Goal: Task Accomplishment & Management: Manage account settings

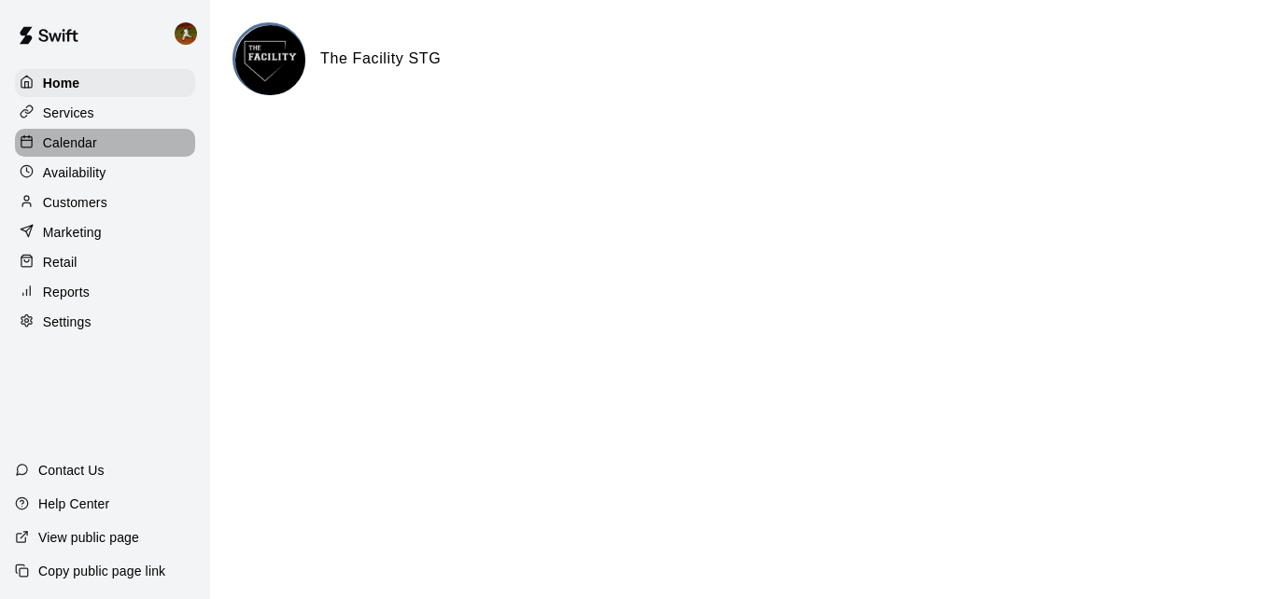
click at [55, 148] on p "Calendar" at bounding box center [70, 142] width 54 height 19
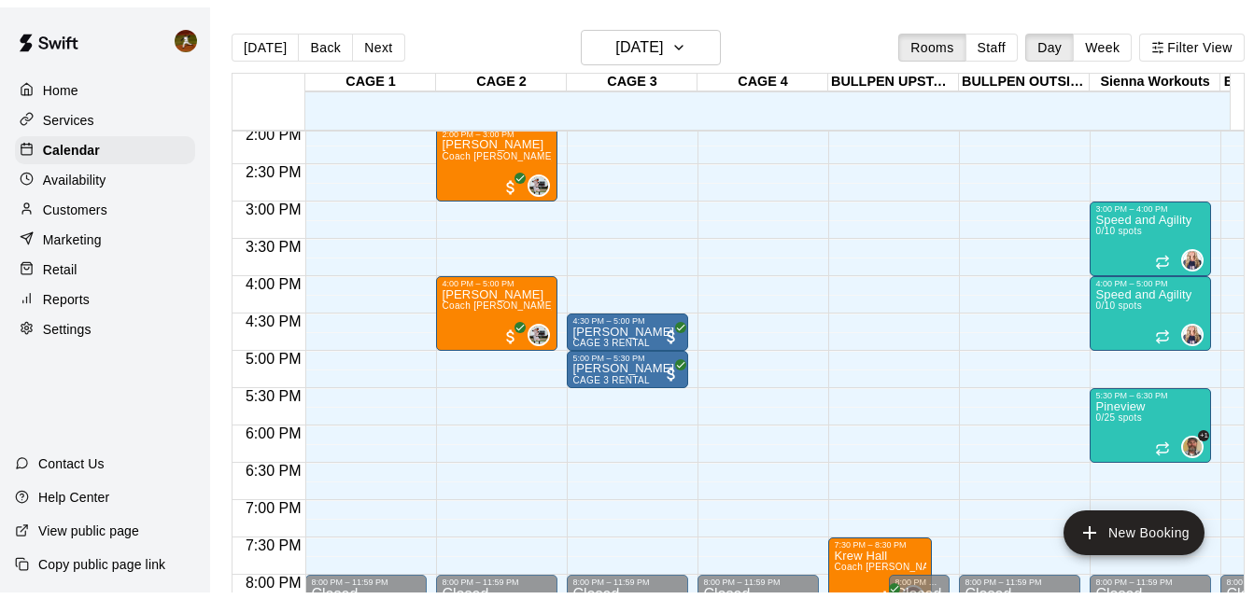
scroll to position [1143, 0]
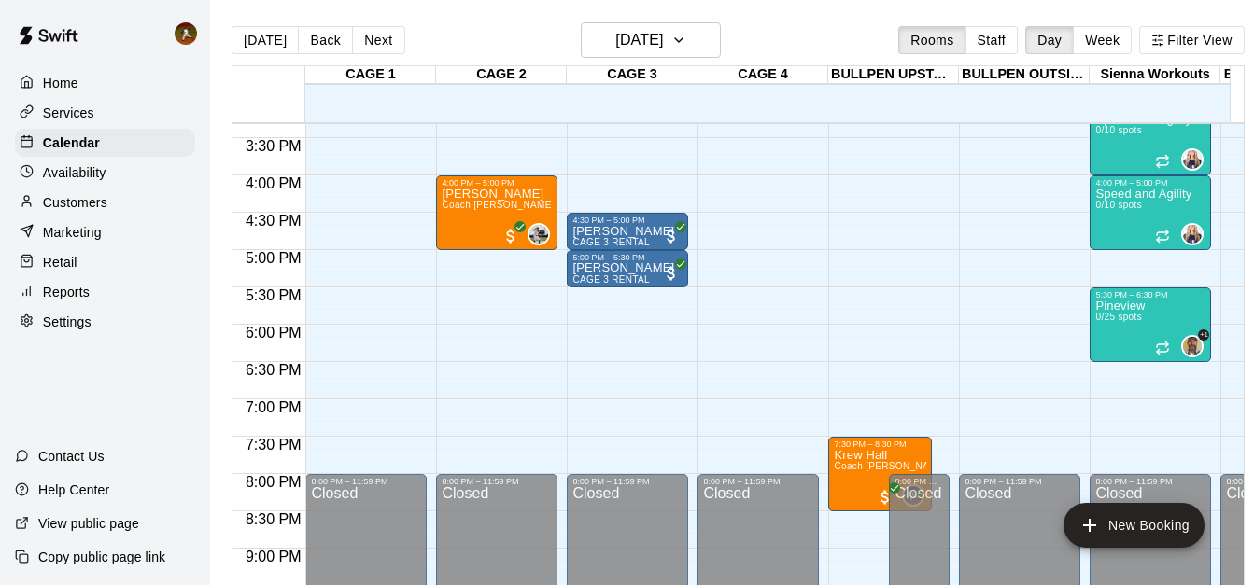
click at [60, 210] on p "Customers" at bounding box center [75, 202] width 64 height 19
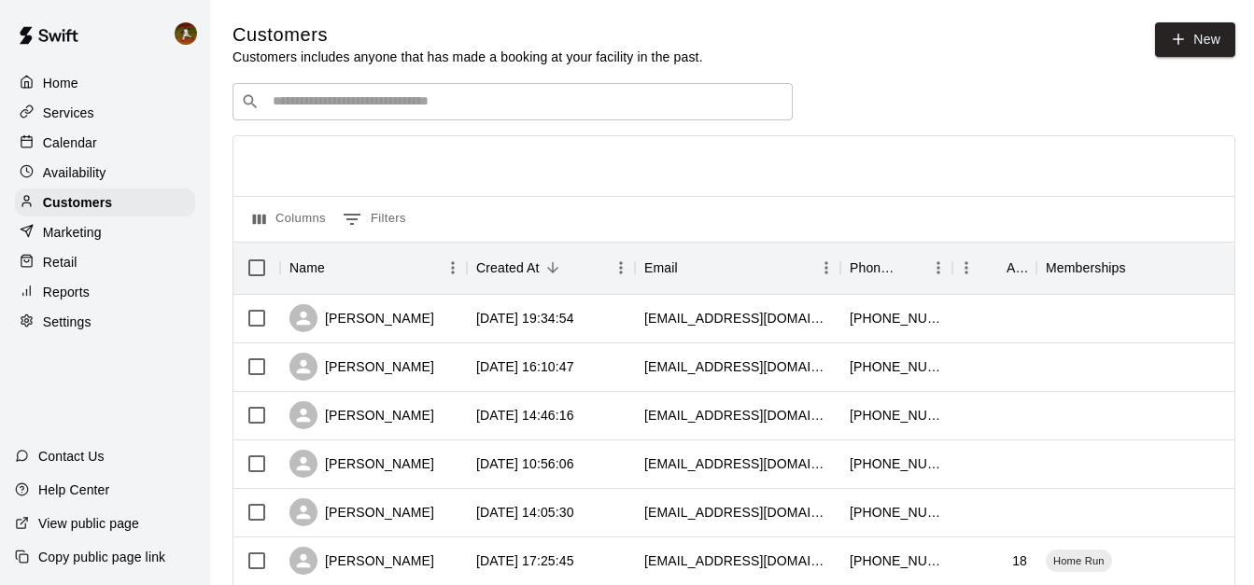
click at [494, 110] on input "Search customers by name or email" at bounding box center [525, 101] width 517 height 19
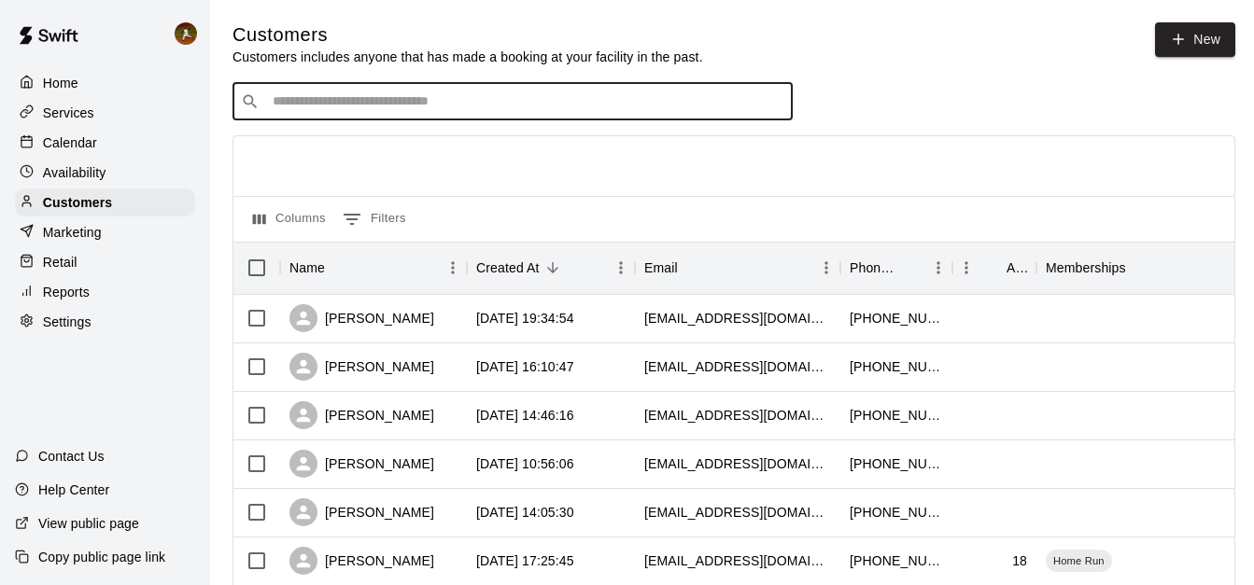
type input "*"
type input "****"
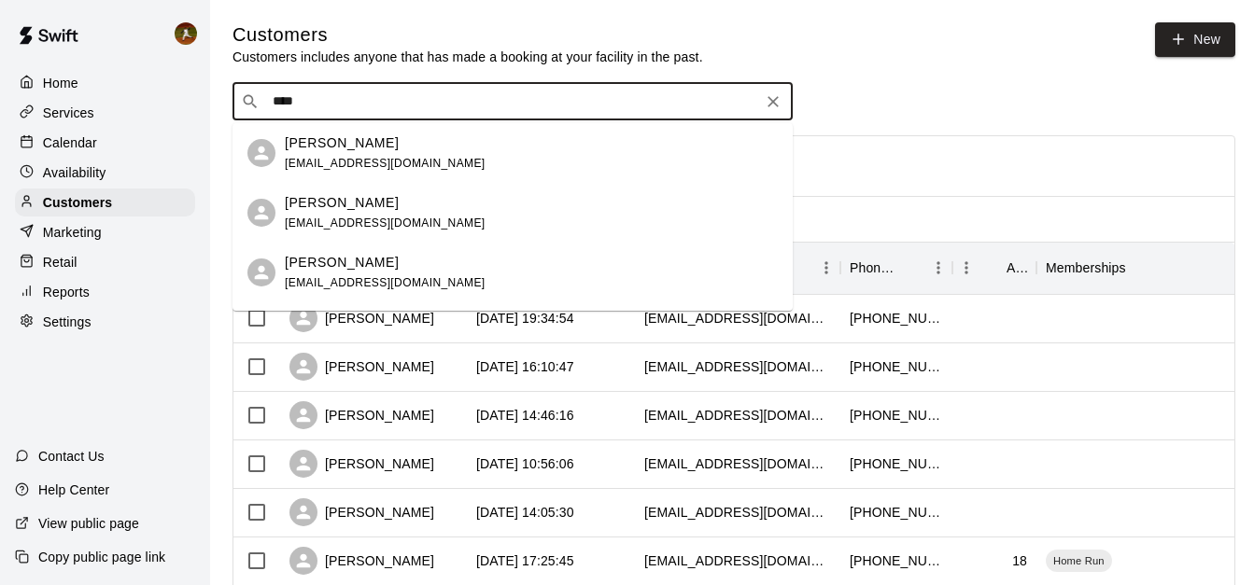
click at [376, 272] on div "[PERSON_NAME] [EMAIL_ADDRESS][DOMAIN_NAME]" at bounding box center [385, 273] width 201 height 40
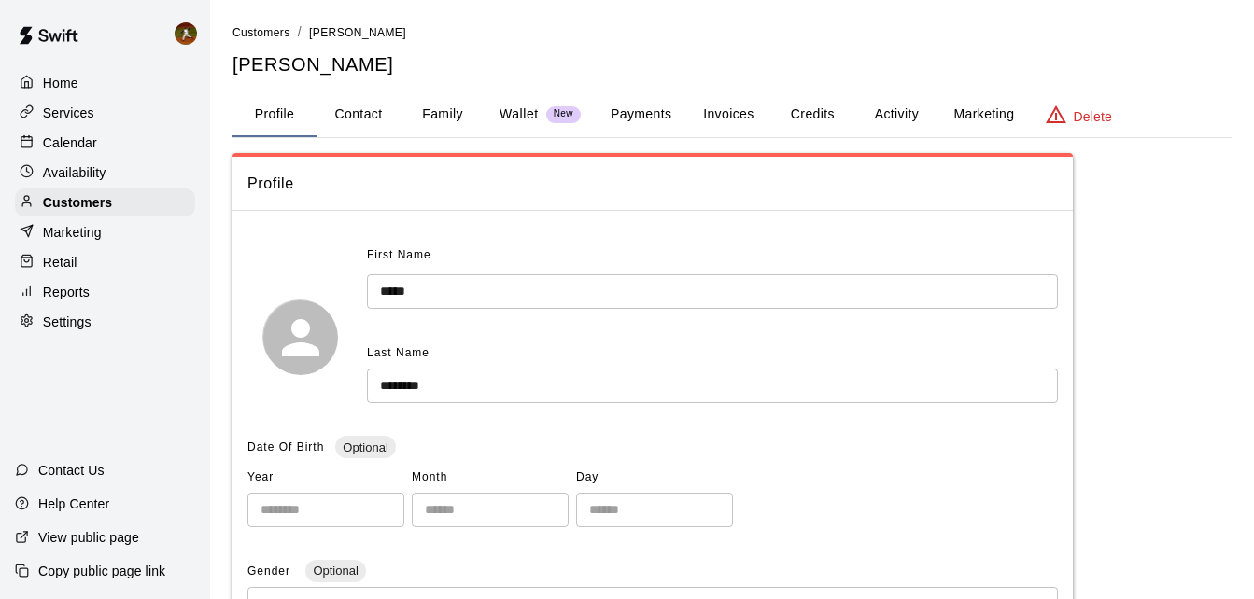
click at [655, 119] on button "Payments" at bounding box center [641, 114] width 91 height 45
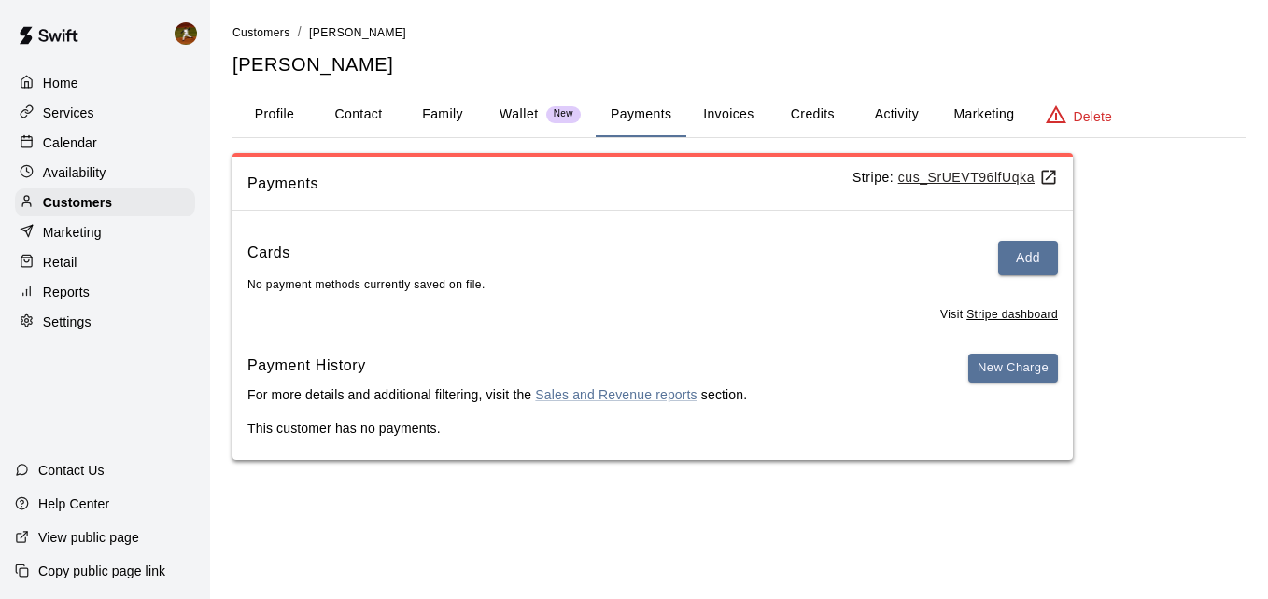
click at [874, 114] on button "Activity" at bounding box center [896, 114] width 84 height 45
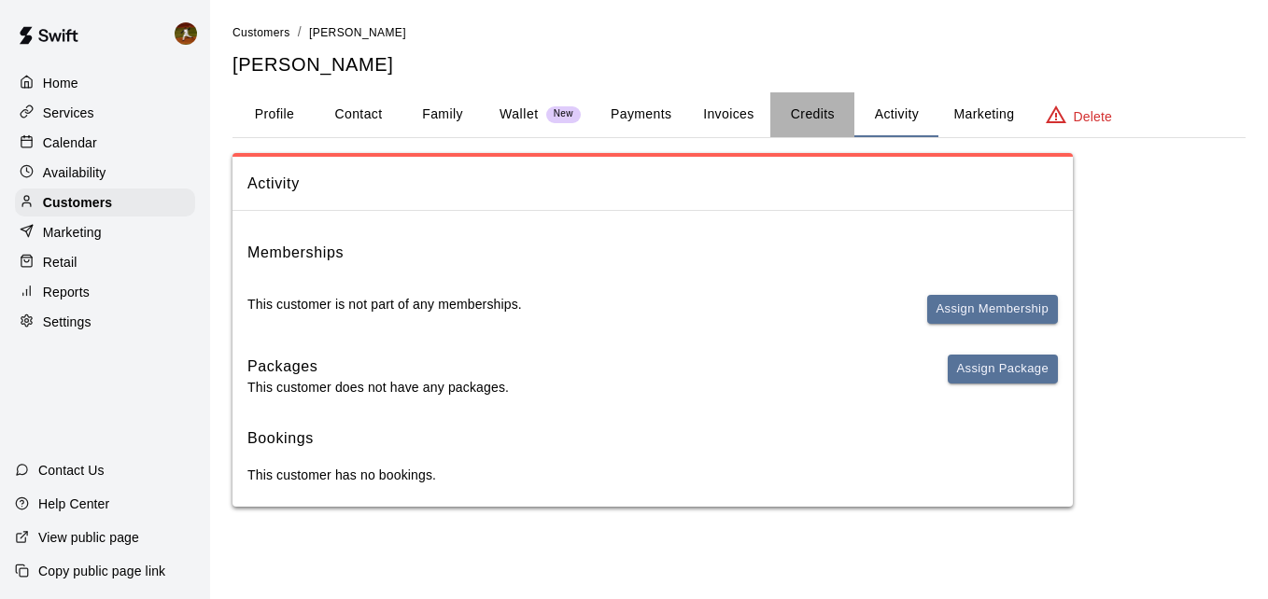
click at [806, 110] on button "Credits" at bounding box center [812, 114] width 84 height 45
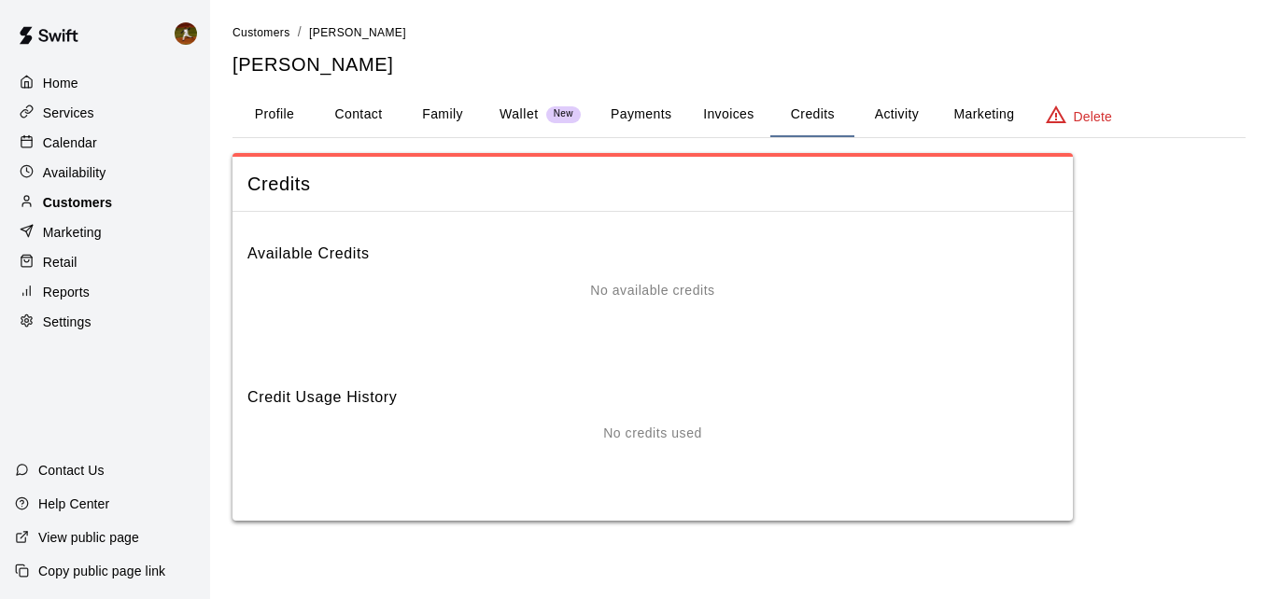
click at [88, 207] on p "Customers" at bounding box center [77, 202] width 69 height 19
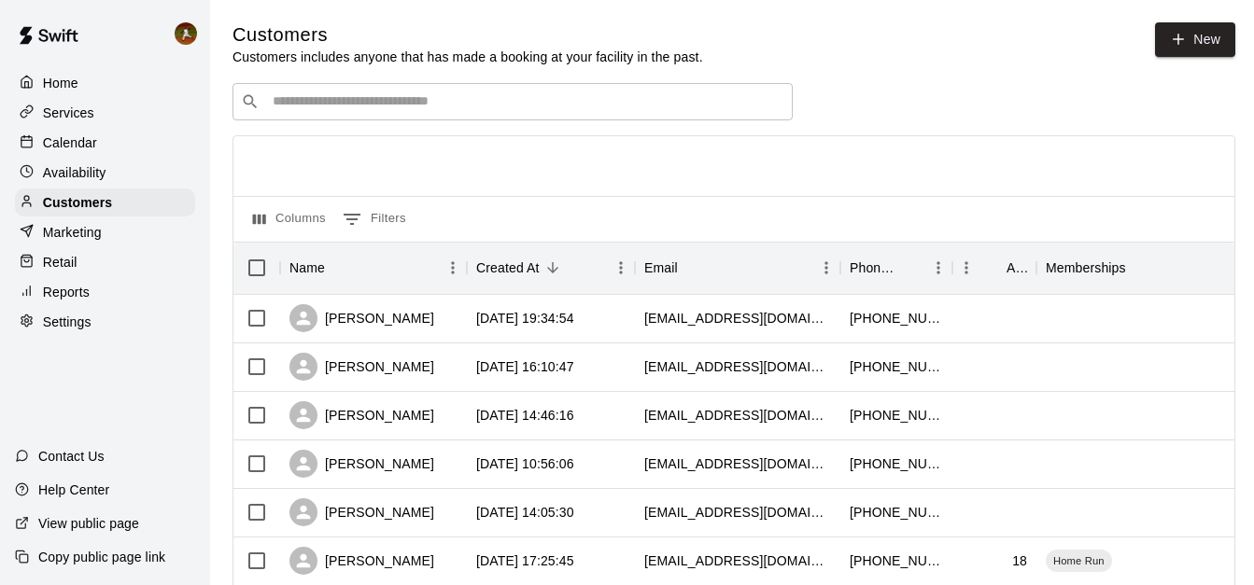
click at [377, 110] on input "Search customers by name or email" at bounding box center [525, 101] width 517 height 19
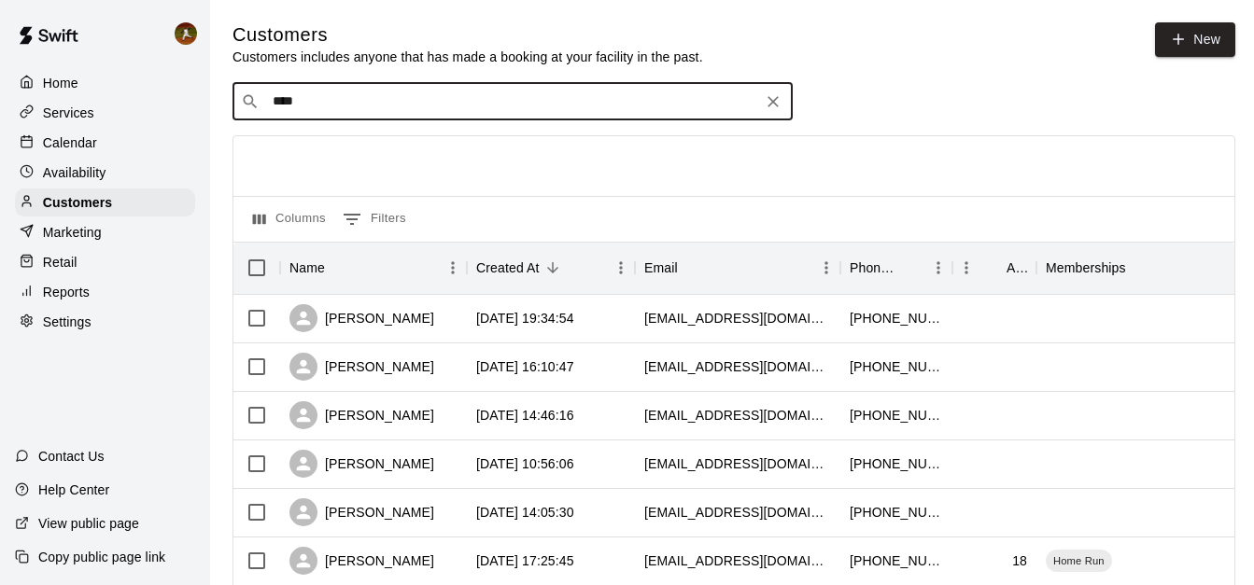
type input "*****"
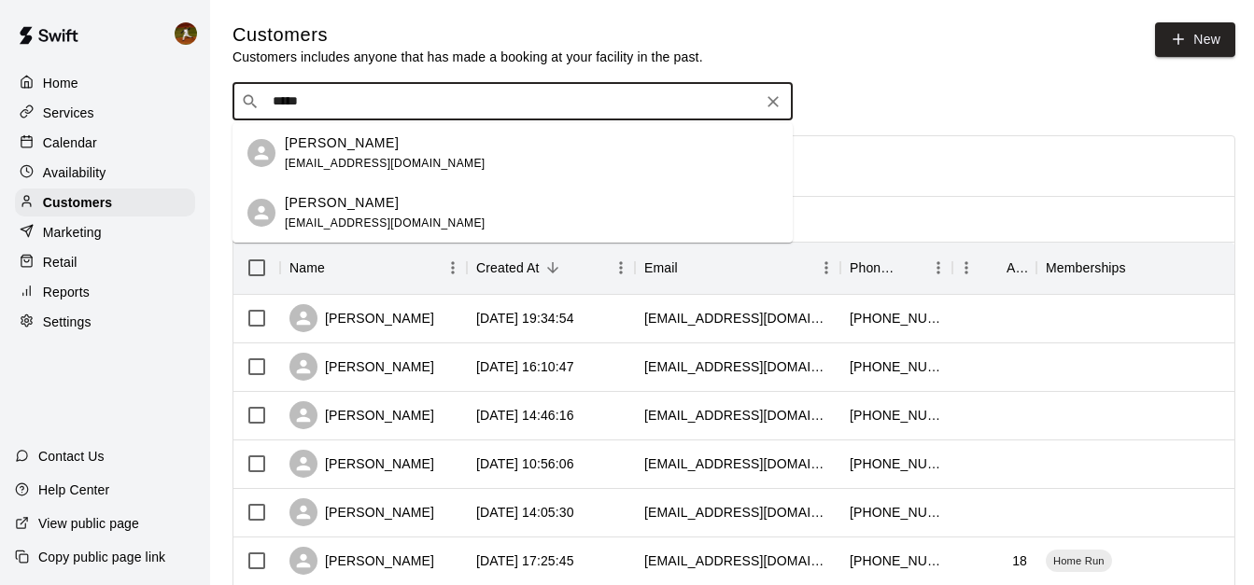
click at [367, 167] on span "[EMAIL_ADDRESS][DOMAIN_NAME]" at bounding box center [385, 163] width 201 height 13
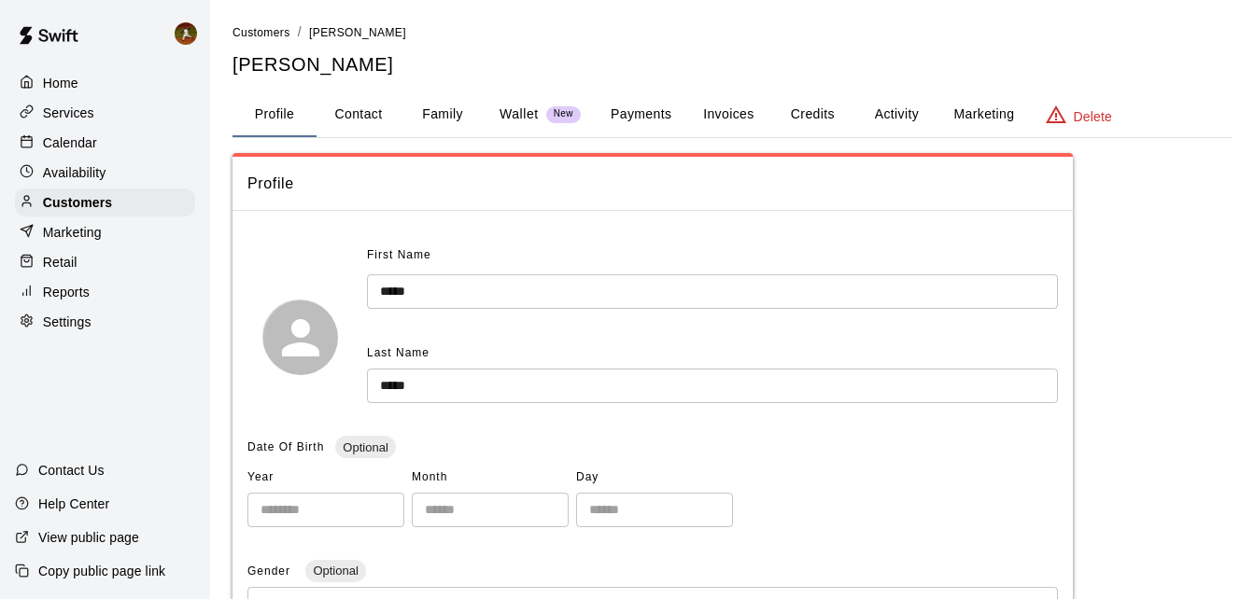
click at [638, 119] on button "Payments" at bounding box center [641, 114] width 91 height 45
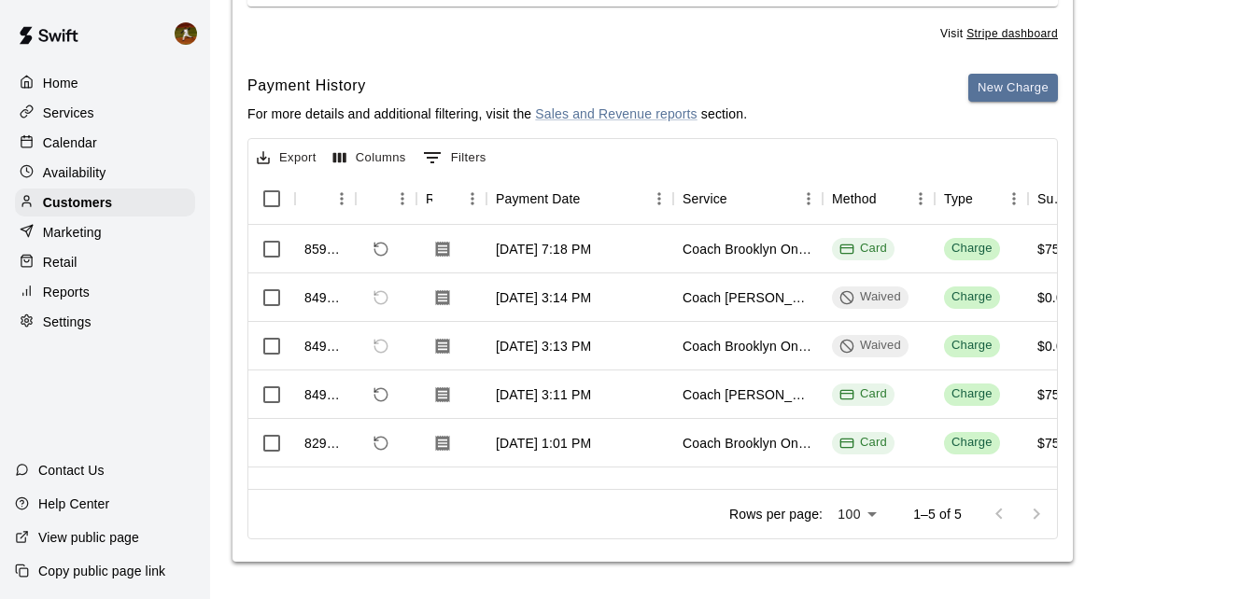
scroll to position [6, 0]
click at [712, 386] on div "Coach [PERSON_NAME] Hitting One on One" at bounding box center [747, 395] width 131 height 19
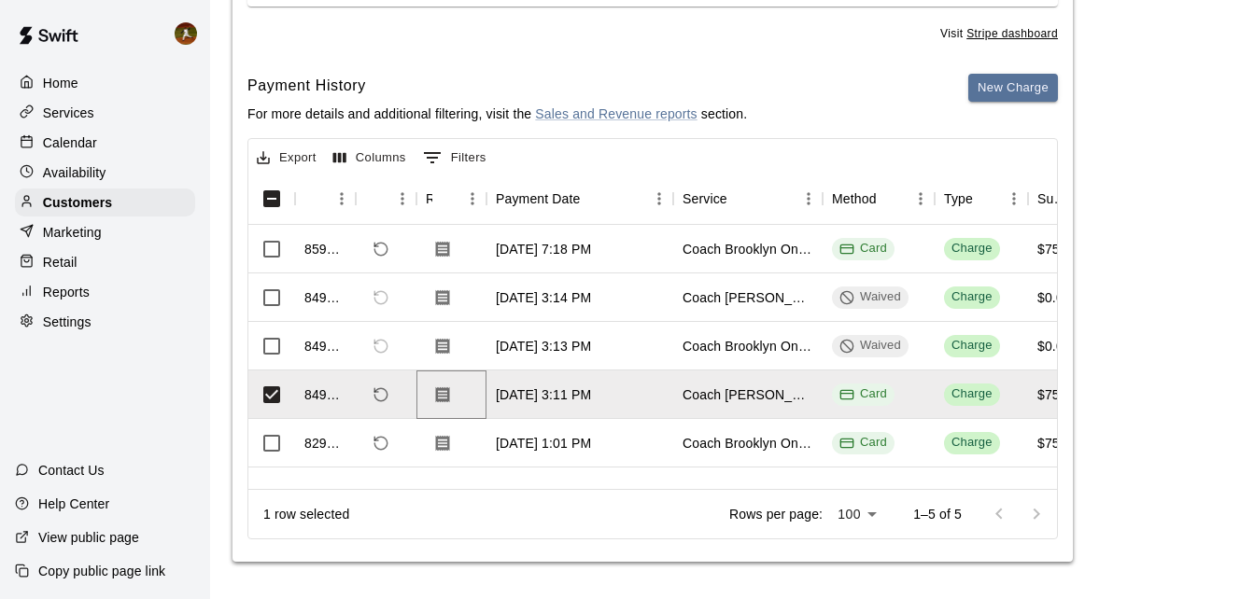
click at [442, 389] on icon "Download Receipt" at bounding box center [442, 395] width 19 height 19
click at [862, 544] on div "Cards Add **** **** **** 6717 Make Default Visit Stripe dashboard Payment Histo…" at bounding box center [652, 222] width 840 height 680
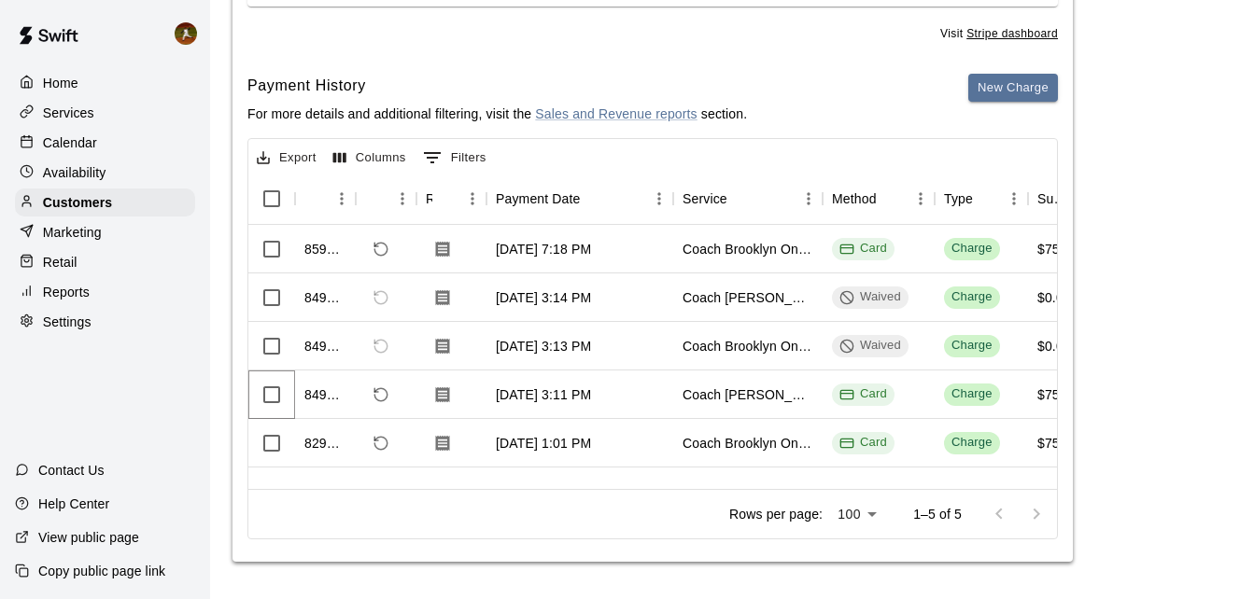
scroll to position [0, 0]
click at [81, 205] on p "Customers" at bounding box center [77, 202] width 69 height 19
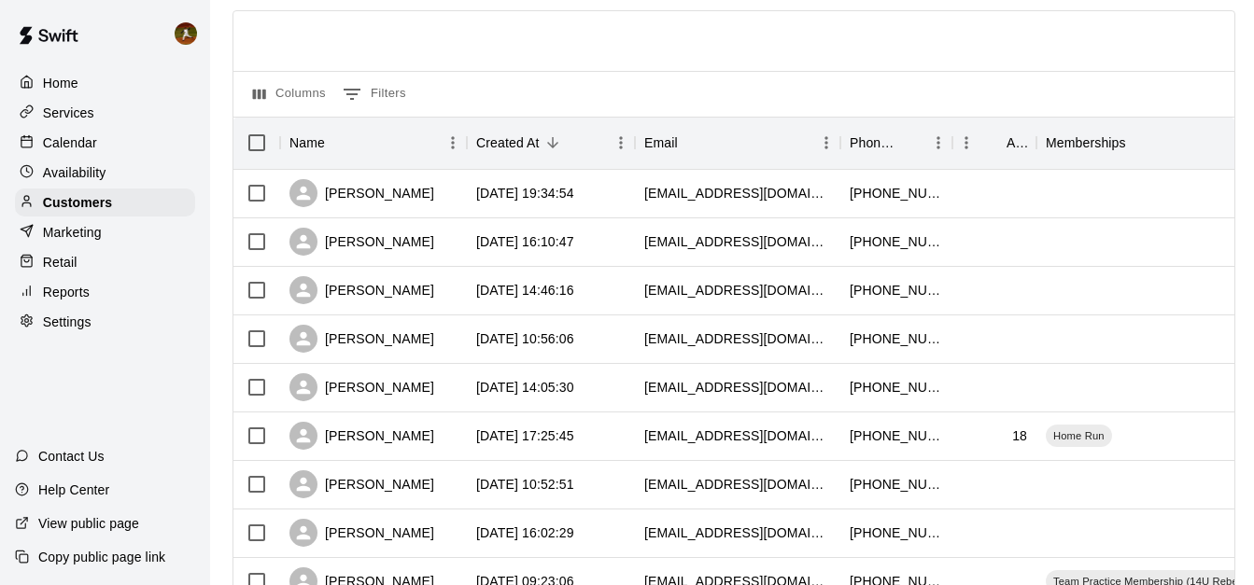
scroll to position [187, 0]
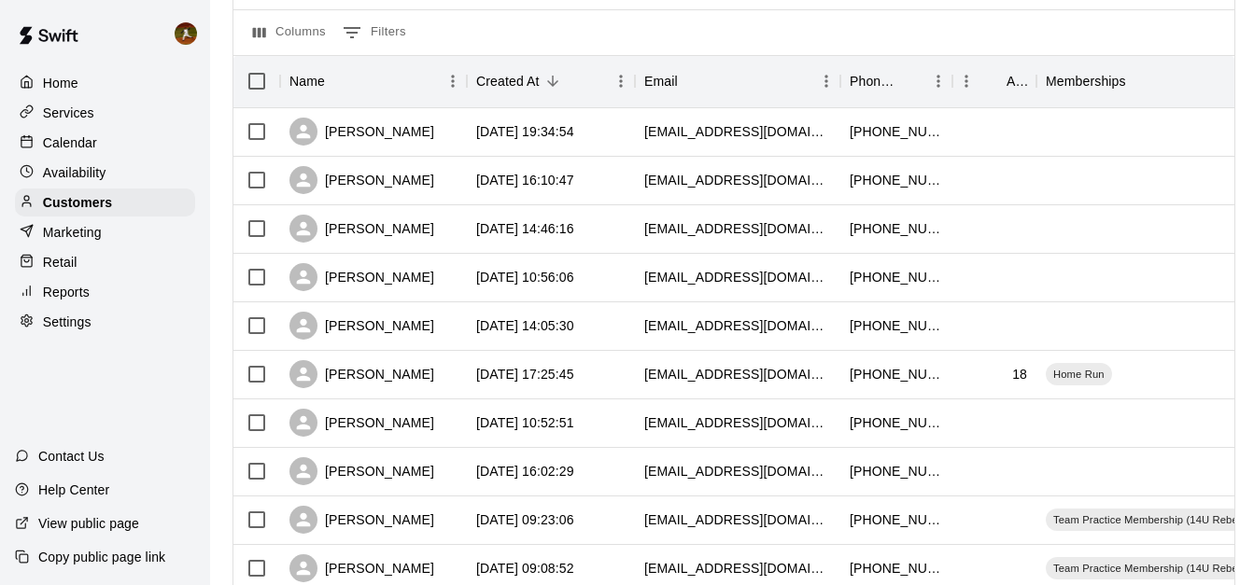
click at [36, 88] on div at bounding box center [31, 84] width 23 height 18
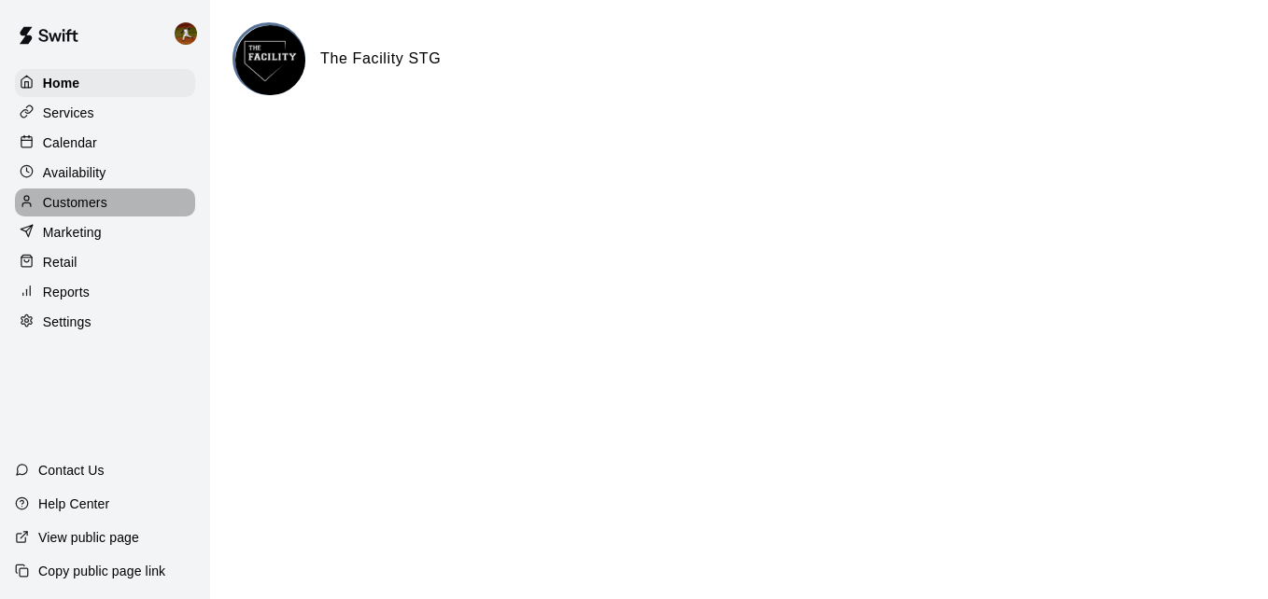
click at [77, 212] on p "Customers" at bounding box center [75, 202] width 64 height 19
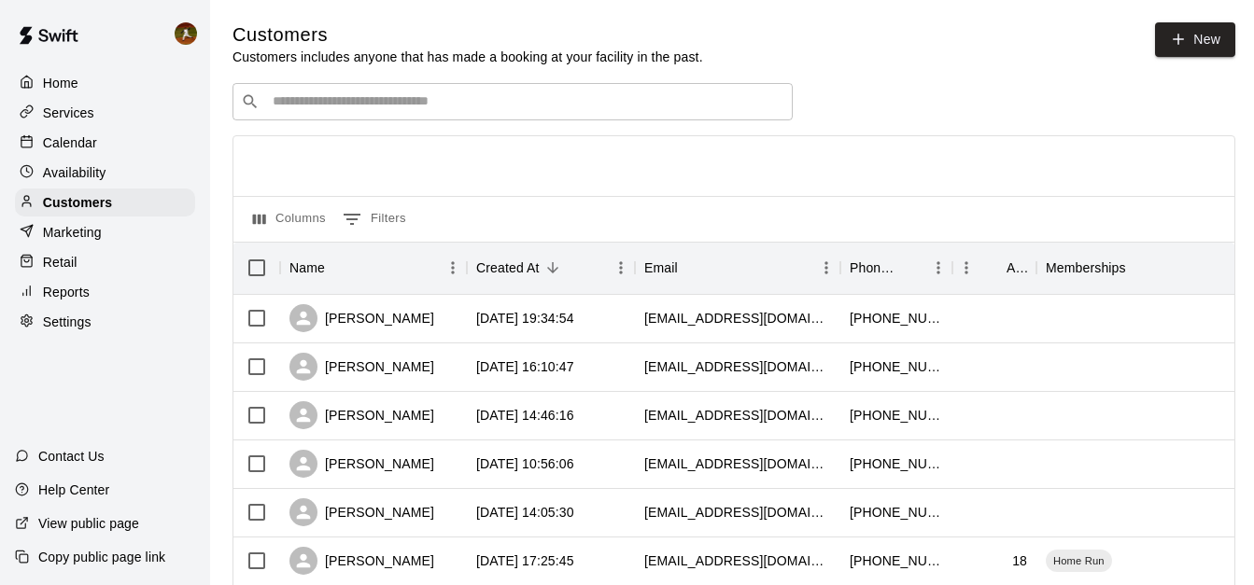
click at [373, 114] on div "​ ​" at bounding box center [512, 101] width 560 height 37
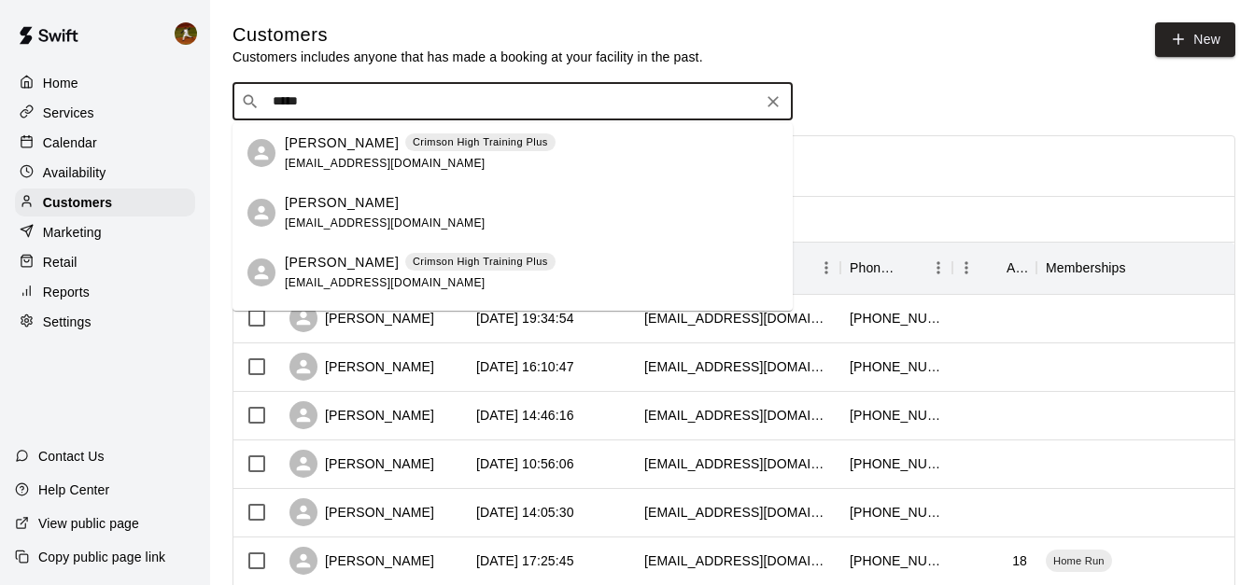
drag, startPoint x: 314, startPoint y: 106, endPoint x: 231, endPoint y: 104, distance: 82.2
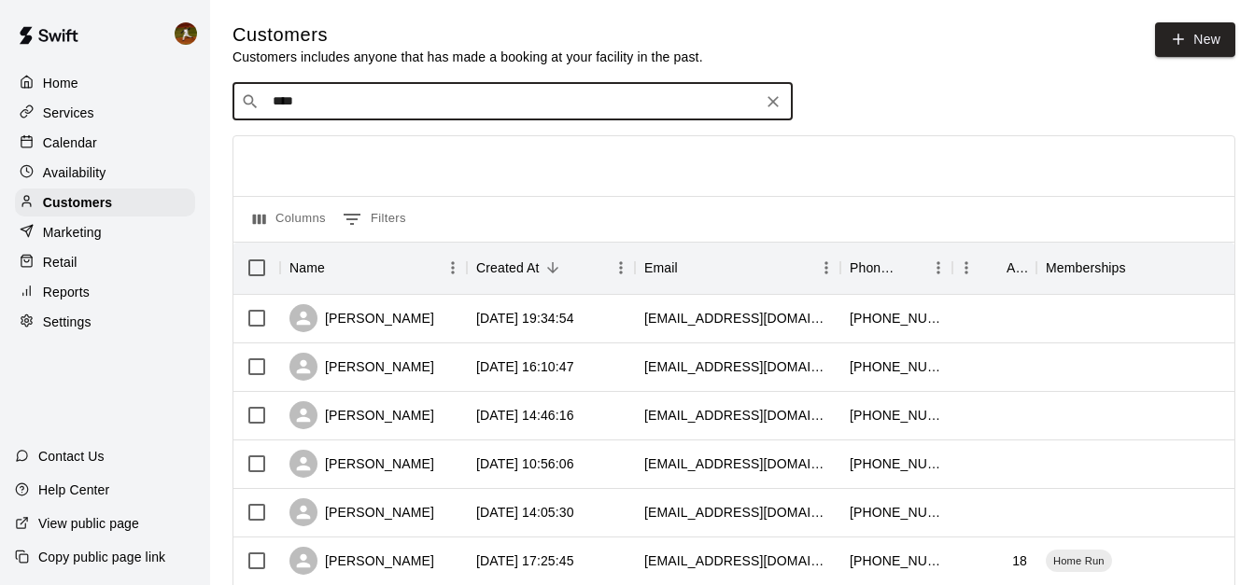
type input "*****"
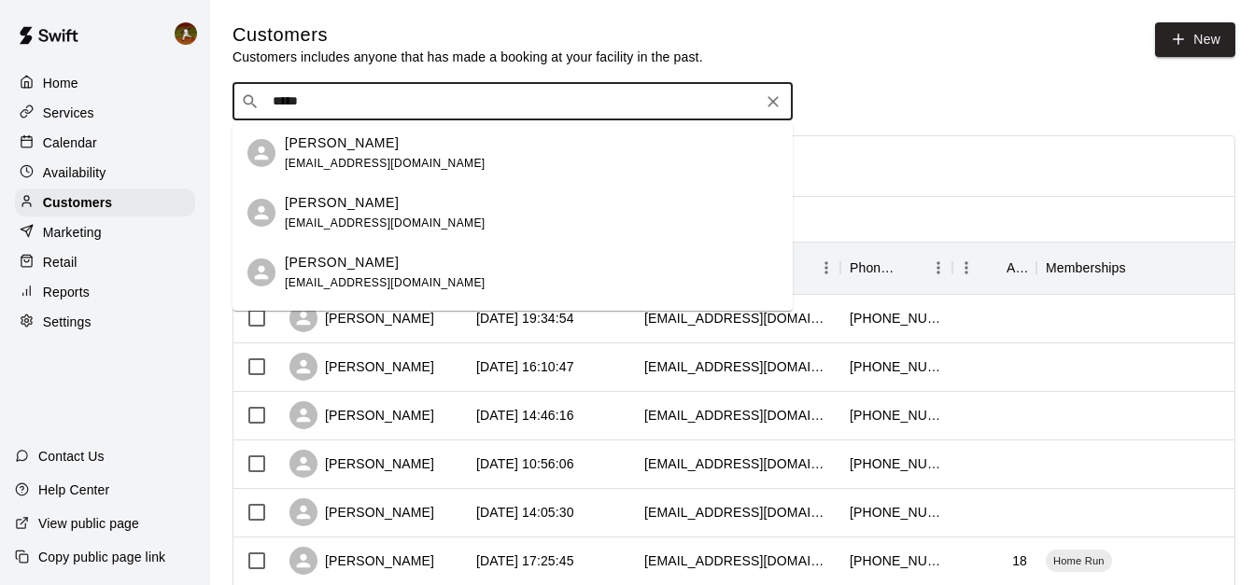
click at [347, 159] on span "[EMAIL_ADDRESS][DOMAIN_NAME]" at bounding box center [385, 163] width 201 height 13
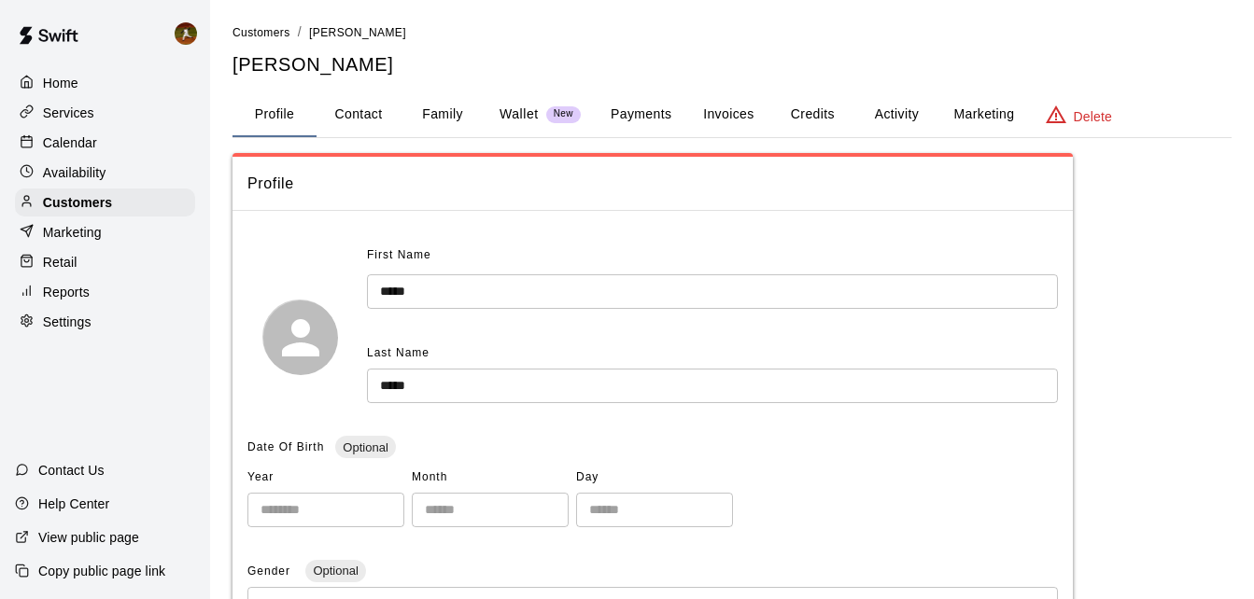
click at [795, 119] on button "Credits" at bounding box center [812, 114] width 84 height 45
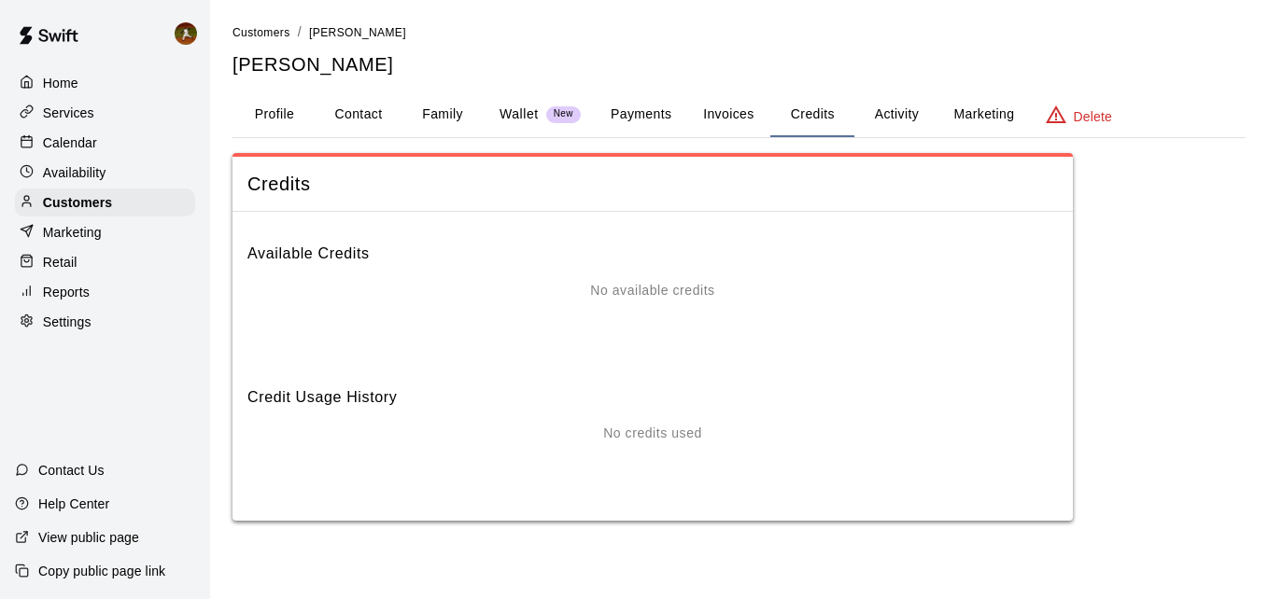
click at [869, 116] on button "Activity" at bounding box center [896, 114] width 84 height 45
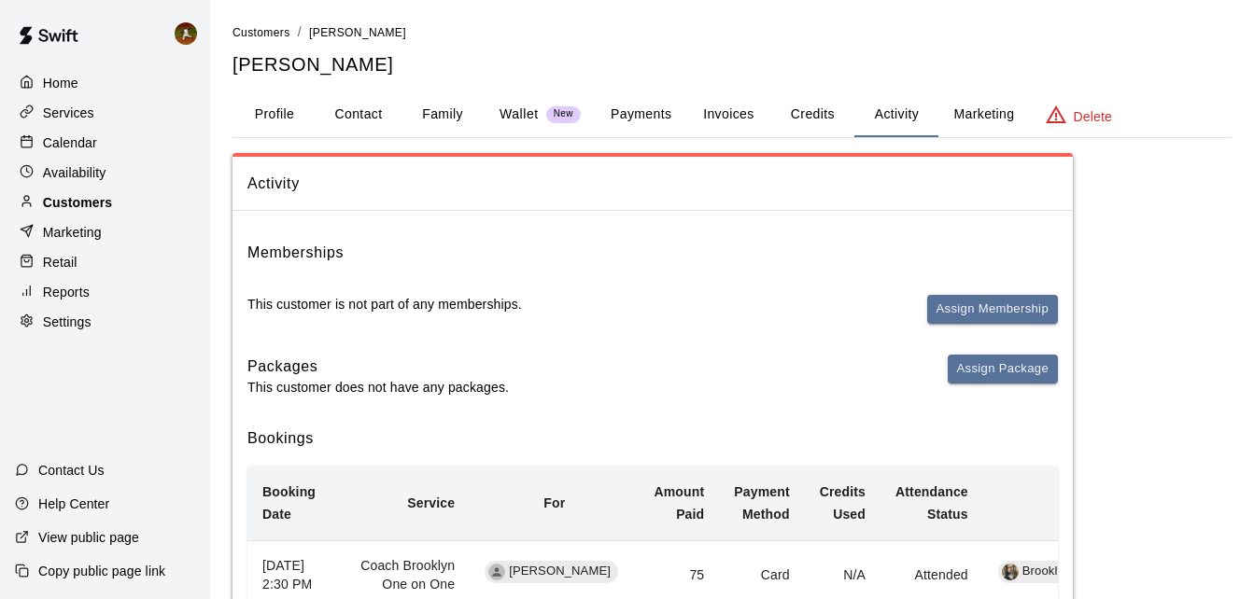
drag, startPoint x: 83, startPoint y: 205, endPoint x: 105, endPoint y: 208, distance: 21.7
click at [83, 205] on p "Customers" at bounding box center [77, 202] width 69 height 19
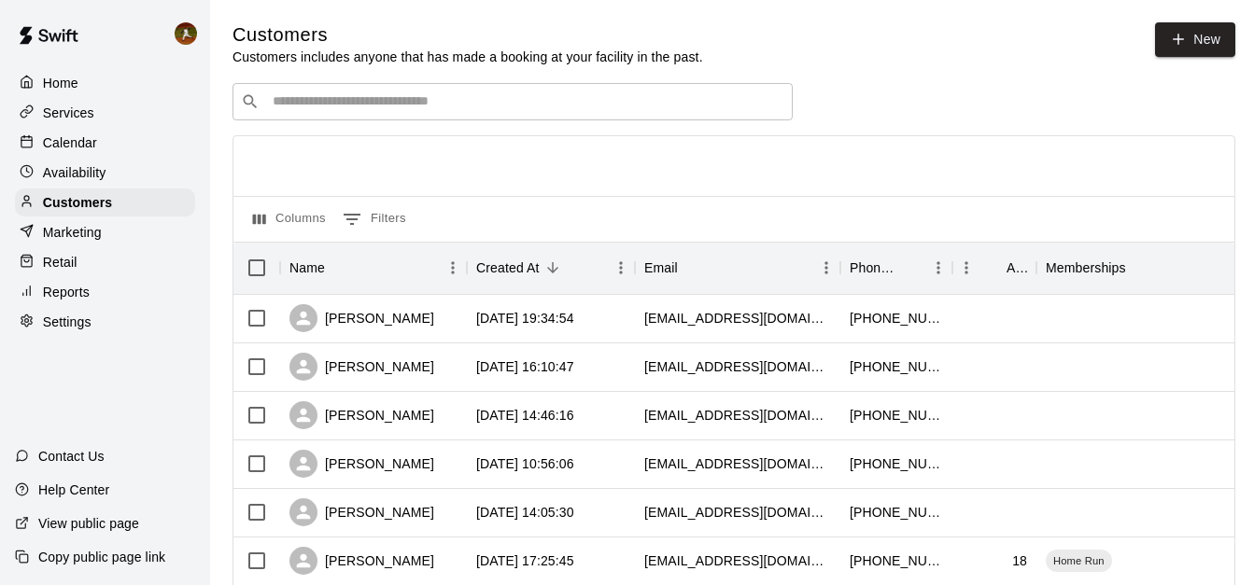
click at [381, 100] on input "Search customers by name or email" at bounding box center [525, 101] width 517 height 19
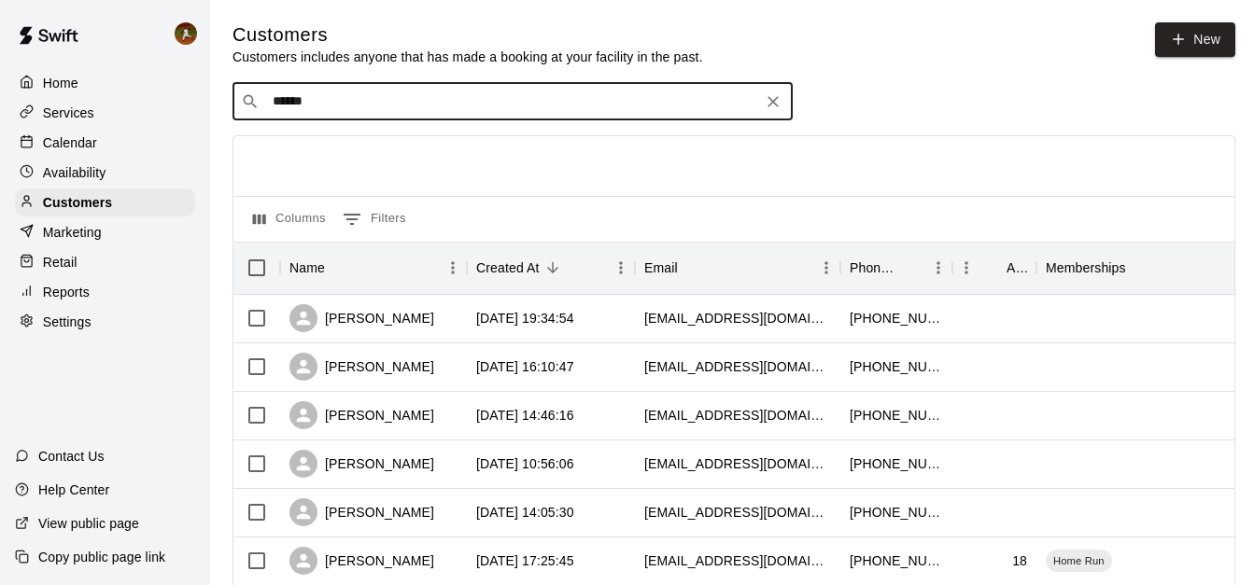
type input "******"
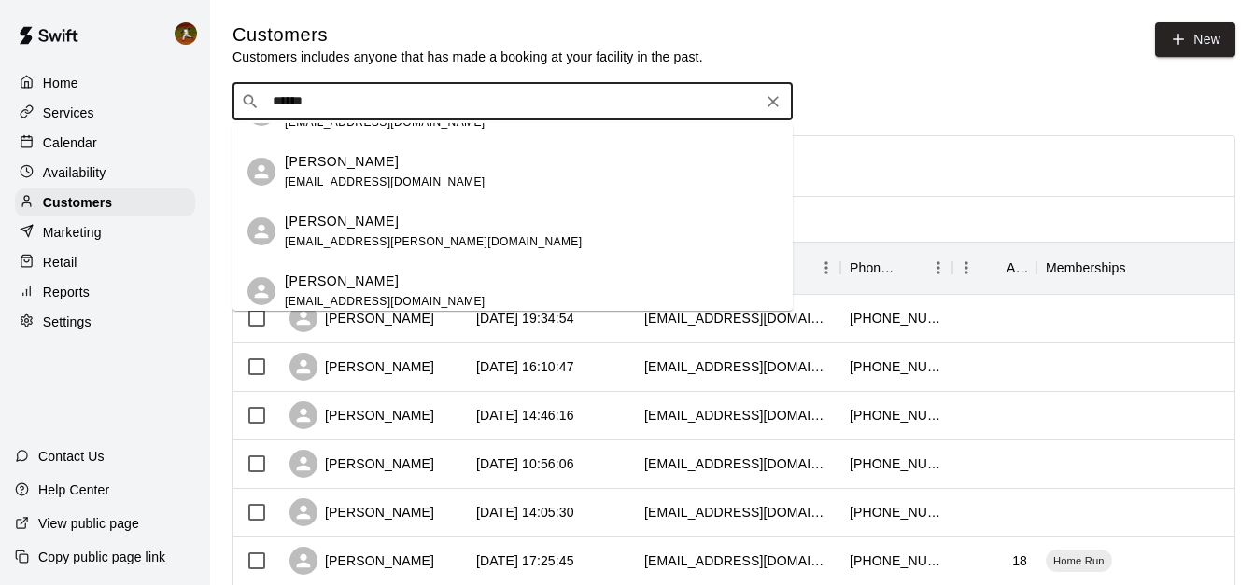
scroll to position [133, 0]
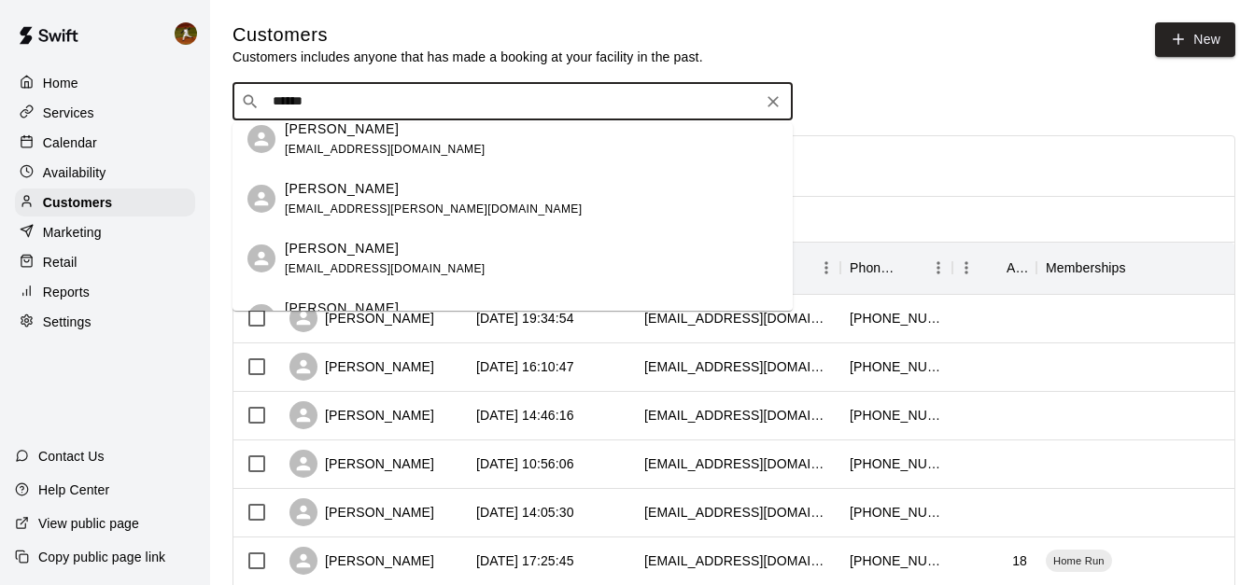
click at [362, 259] on div "[PERSON_NAME] [EMAIL_ADDRESS][DOMAIN_NAME]" at bounding box center [385, 259] width 201 height 40
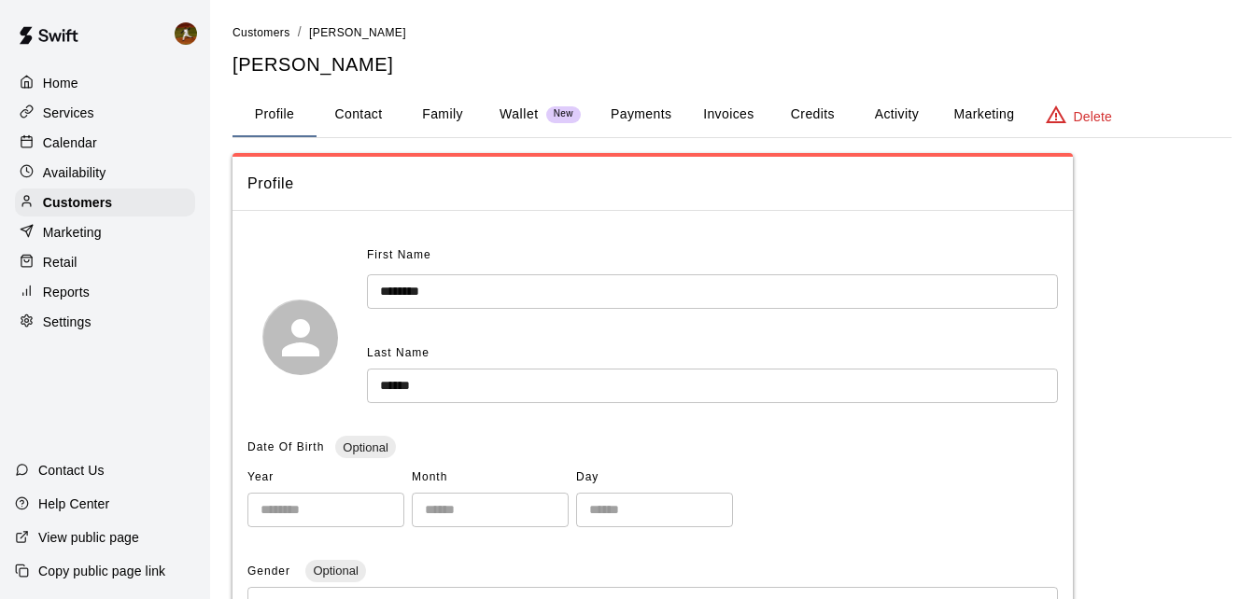
click at [730, 119] on button "Invoices" at bounding box center [728, 114] width 84 height 45
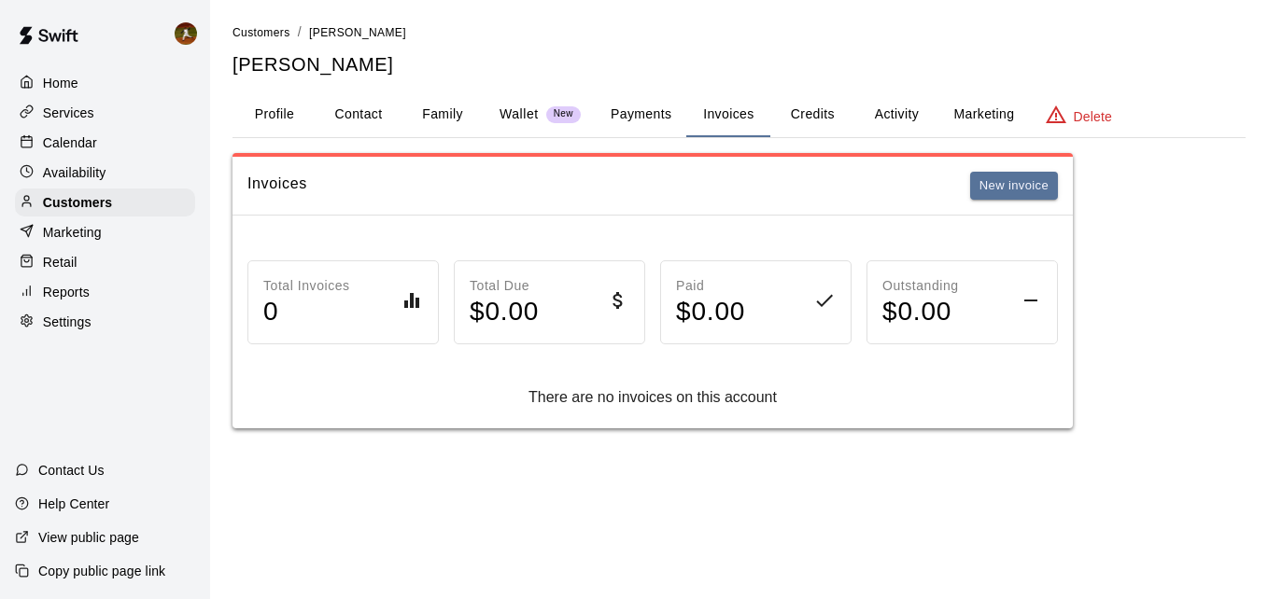
click at [810, 130] on button "Credits" at bounding box center [812, 114] width 84 height 45
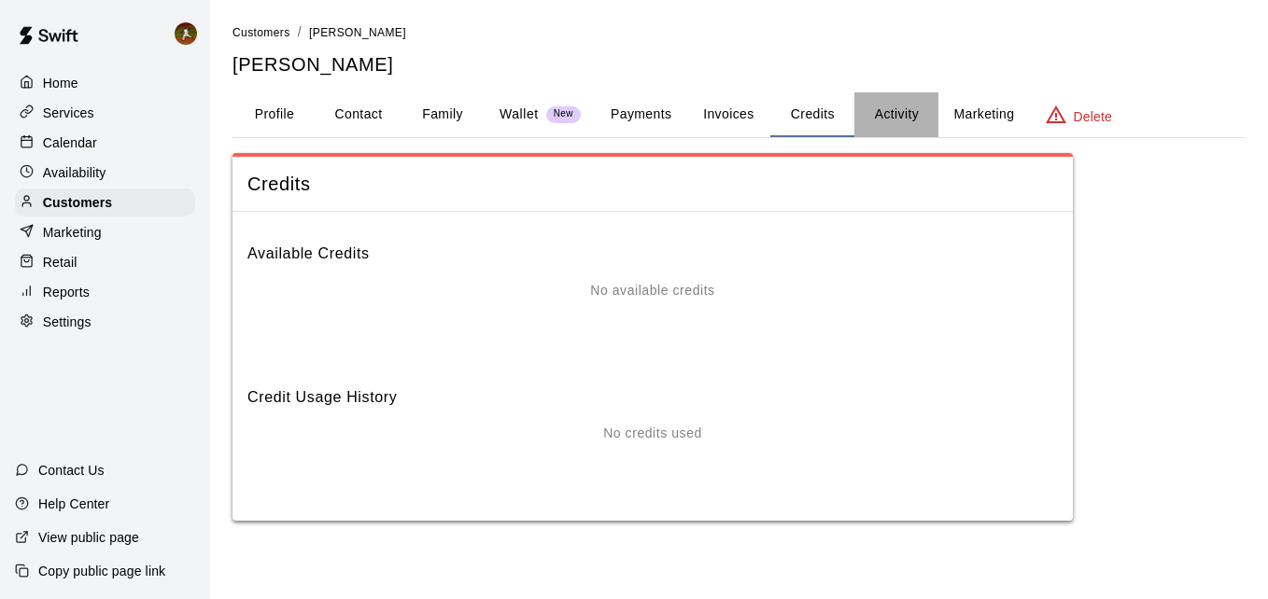
click at [930, 120] on button "Activity" at bounding box center [896, 114] width 84 height 45
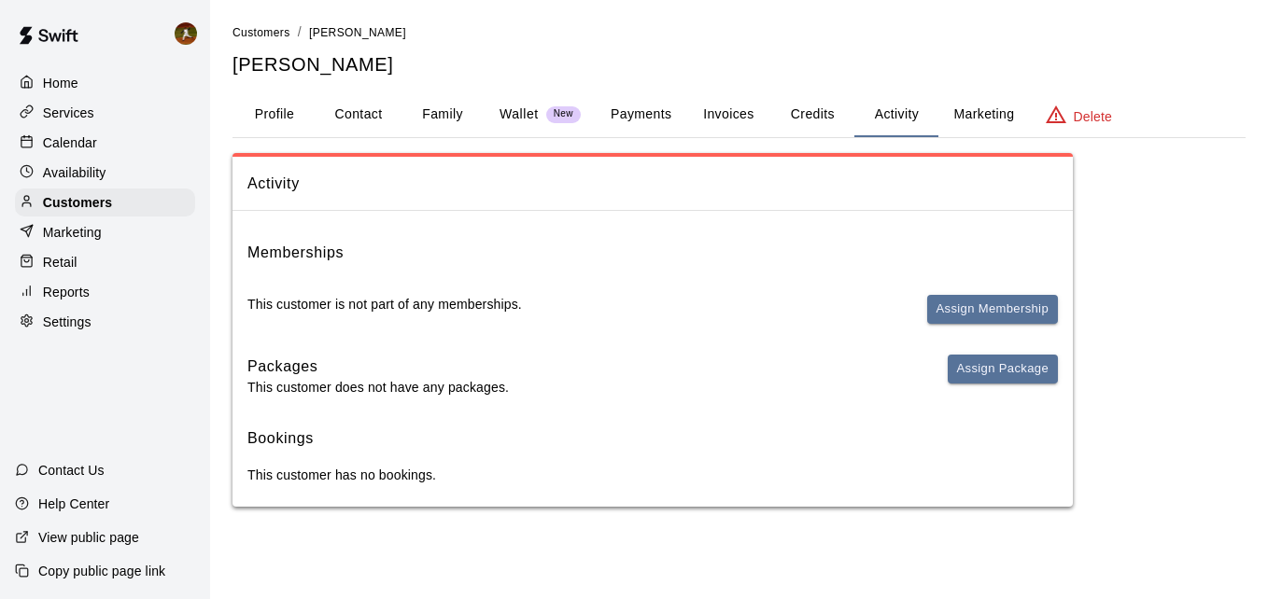
click at [876, 115] on button "Activity" at bounding box center [896, 114] width 84 height 45
click at [79, 217] on div "Customers" at bounding box center [105, 203] width 180 height 28
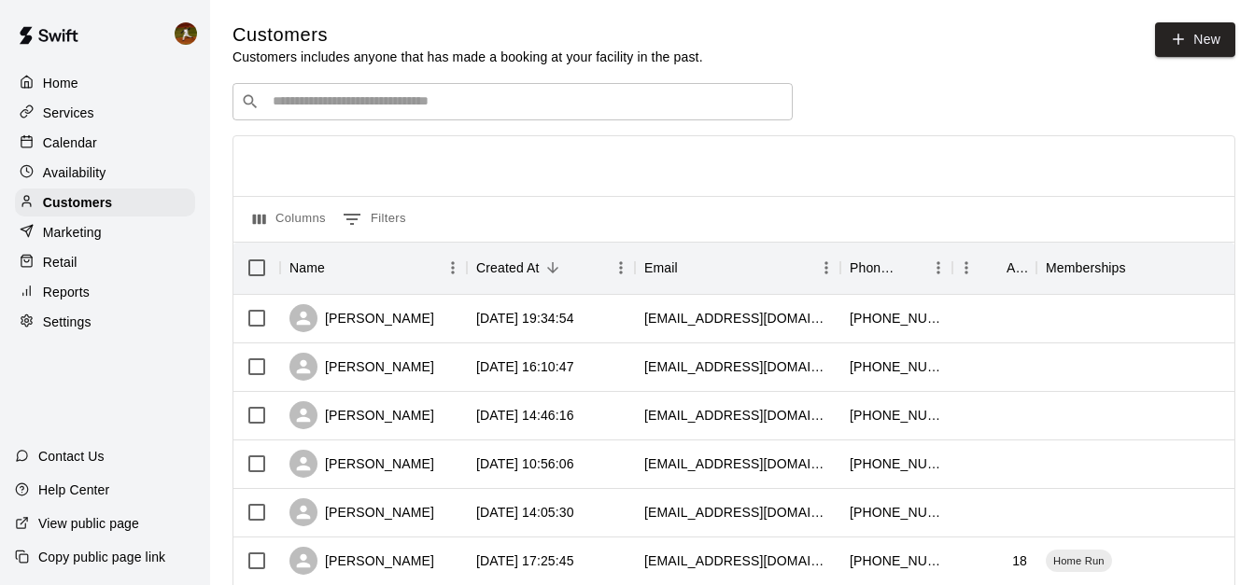
click at [552, 117] on div "​ ​" at bounding box center [512, 101] width 560 height 37
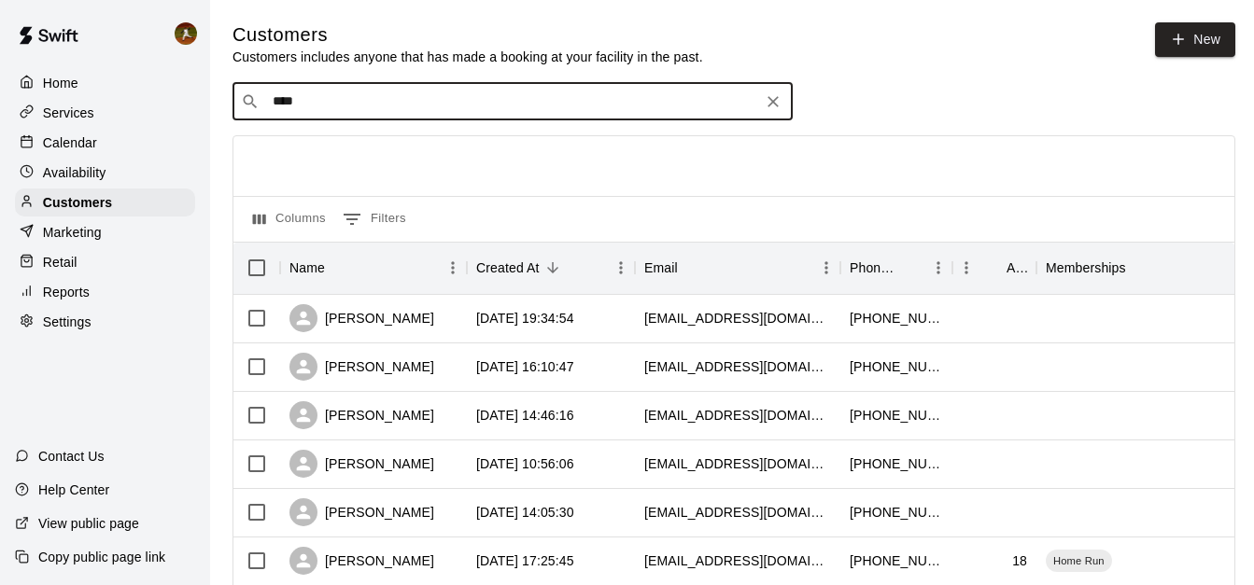
type input "*****"
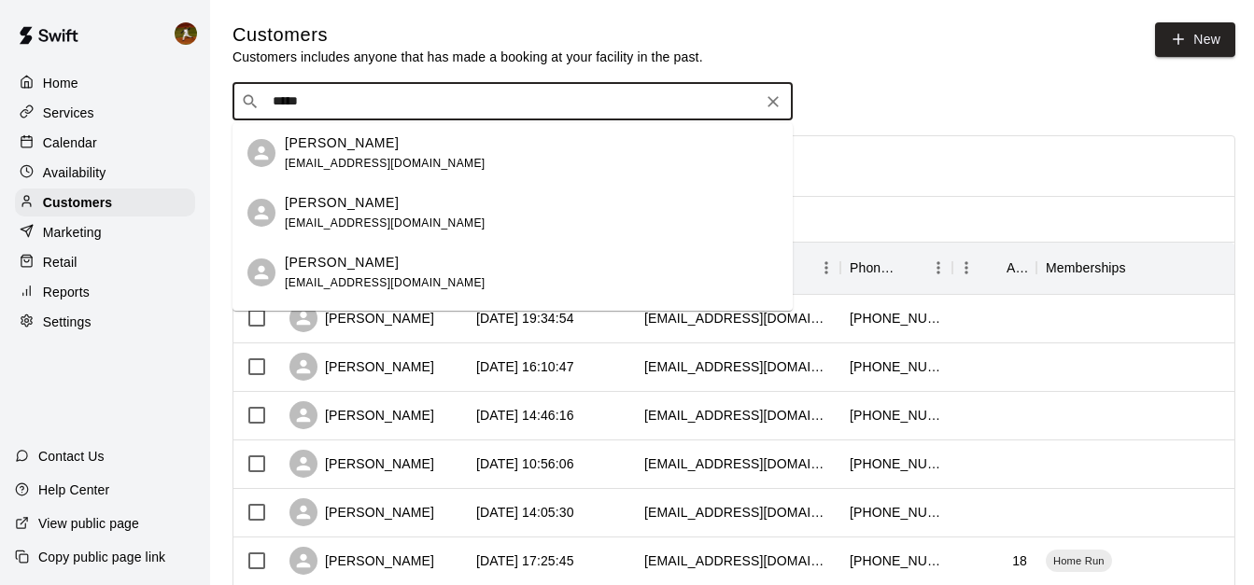
scroll to position [48, 0]
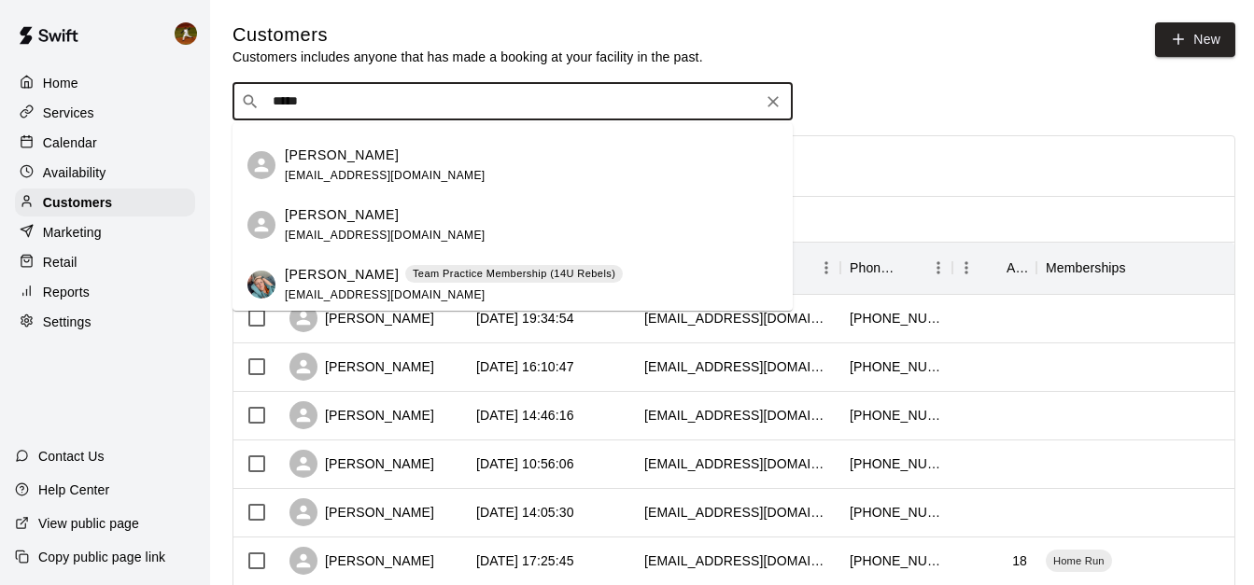
click at [390, 238] on span "[EMAIL_ADDRESS][DOMAIN_NAME]" at bounding box center [385, 235] width 201 height 13
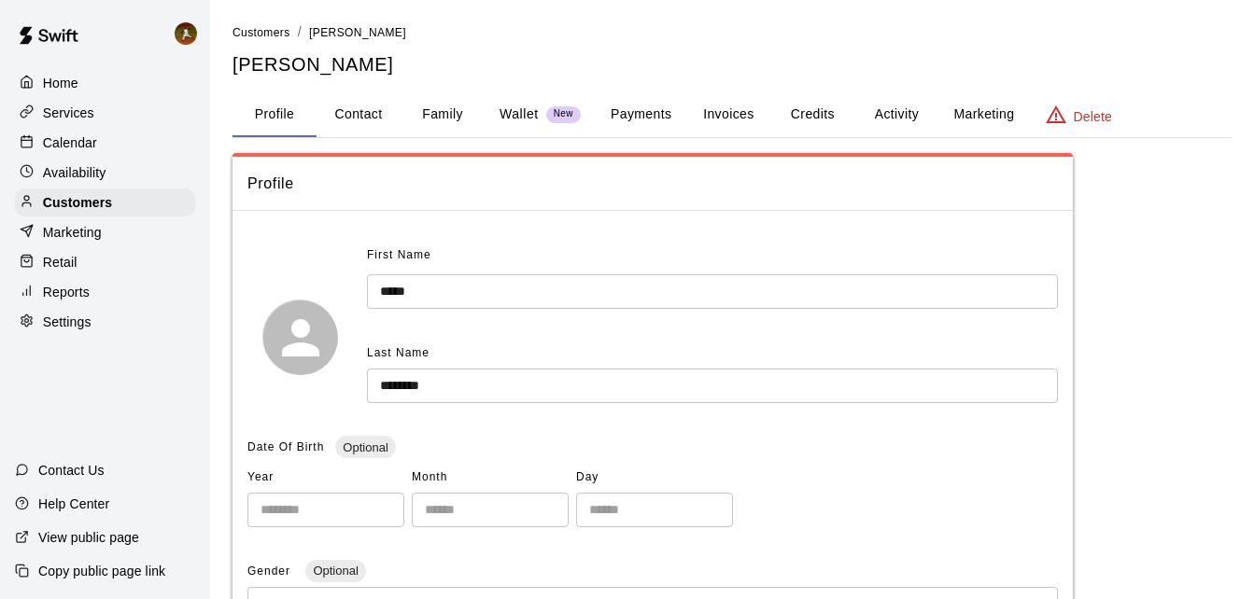
click at [718, 117] on button "Invoices" at bounding box center [728, 114] width 84 height 45
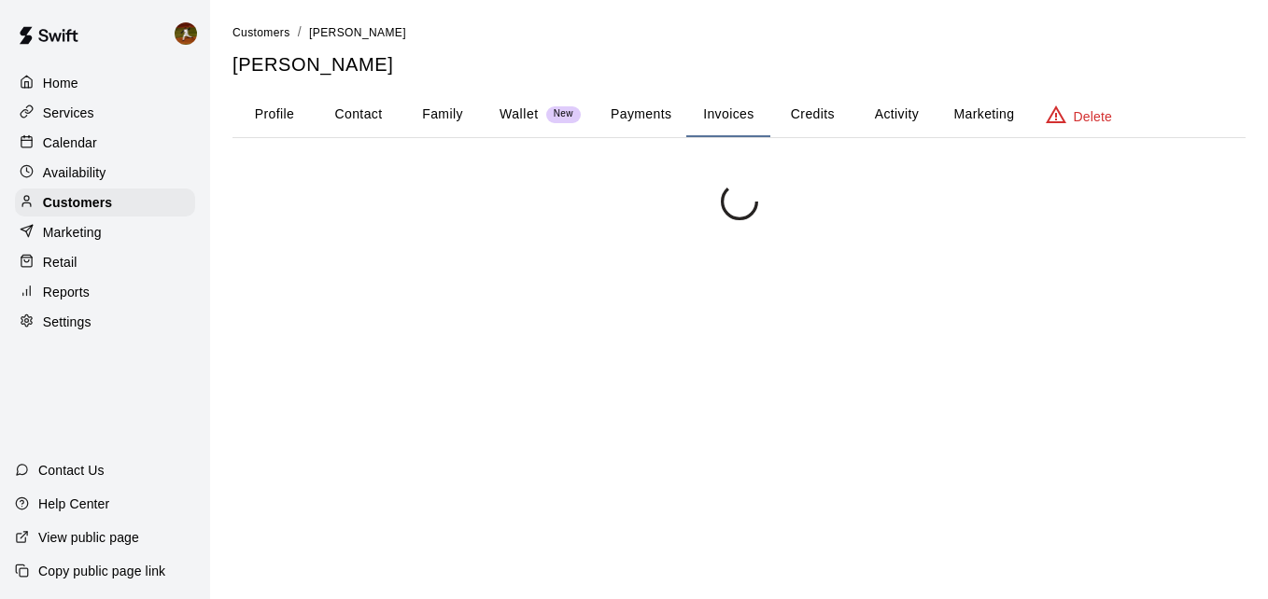
click at [793, 116] on button "Credits" at bounding box center [812, 114] width 84 height 45
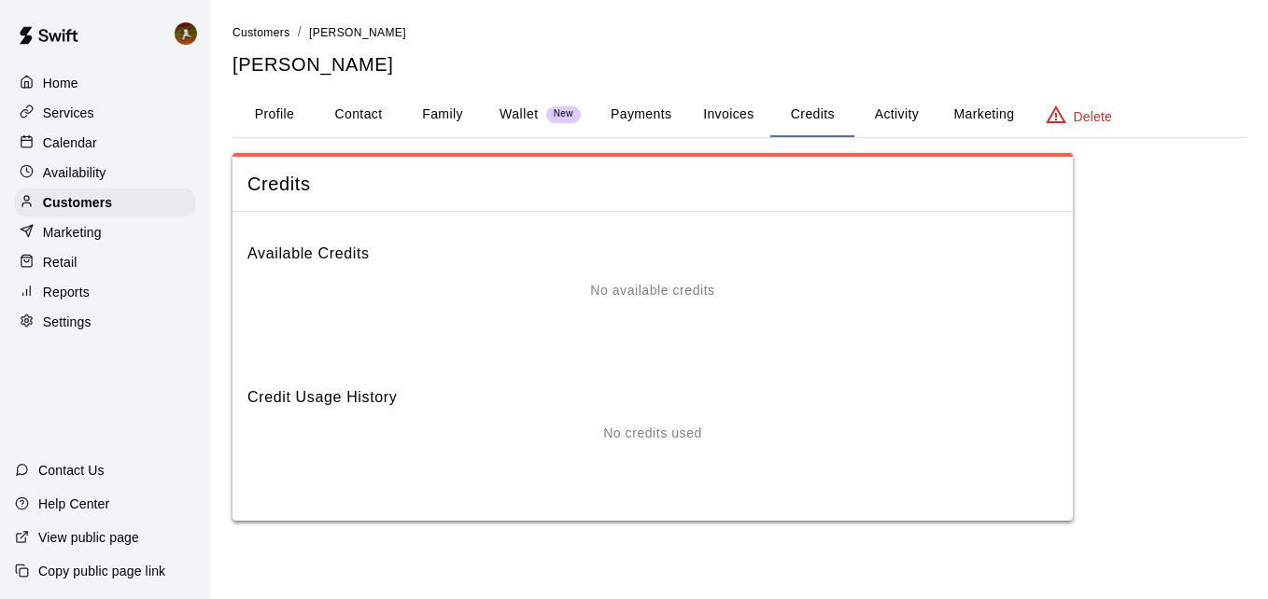
click at [898, 110] on button "Activity" at bounding box center [896, 114] width 84 height 45
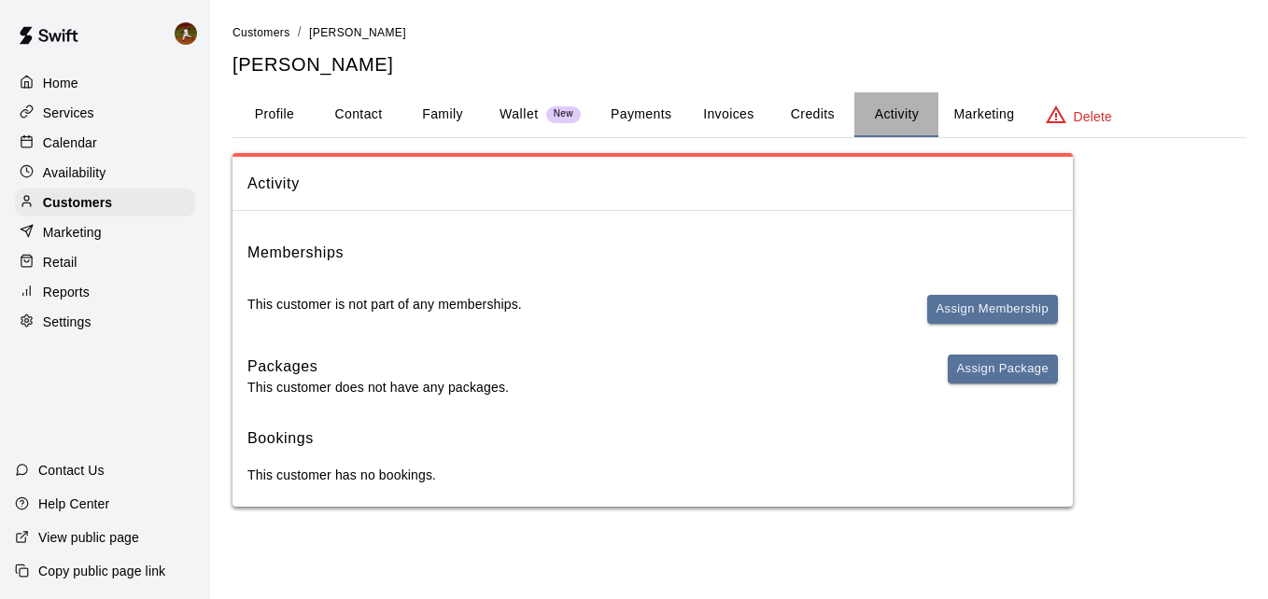
click at [914, 101] on button "Activity" at bounding box center [896, 114] width 84 height 45
click at [897, 119] on button "Activity" at bounding box center [896, 114] width 84 height 45
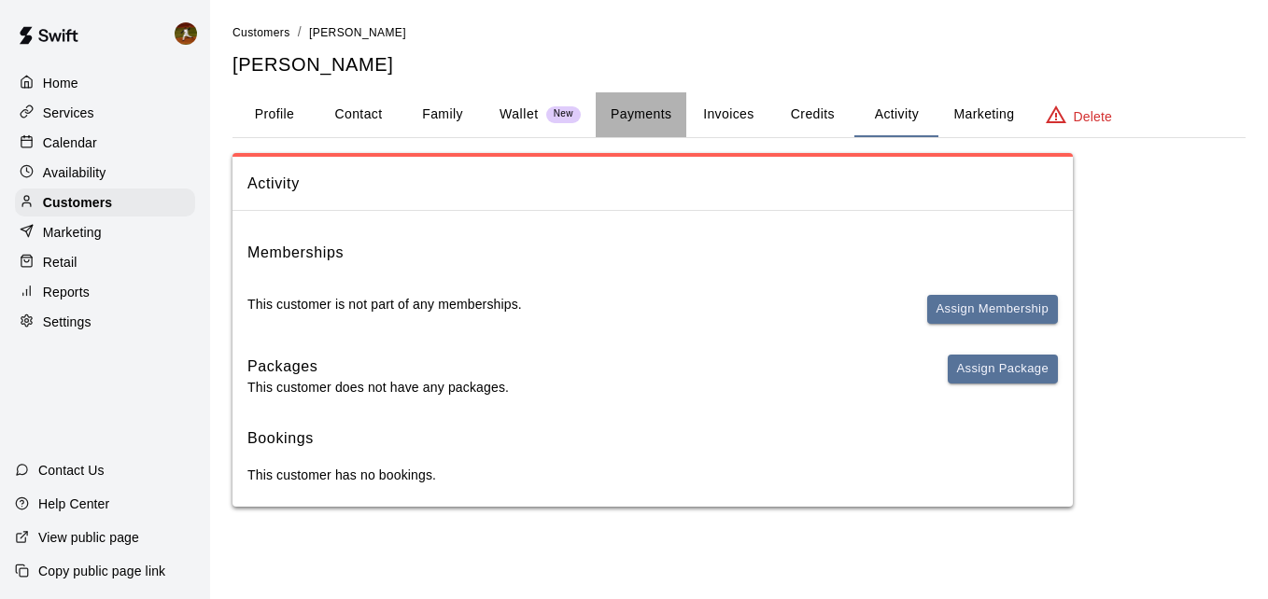
click at [656, 126] on button "Payments" at bounding box center [641, 114] width 91 height 45
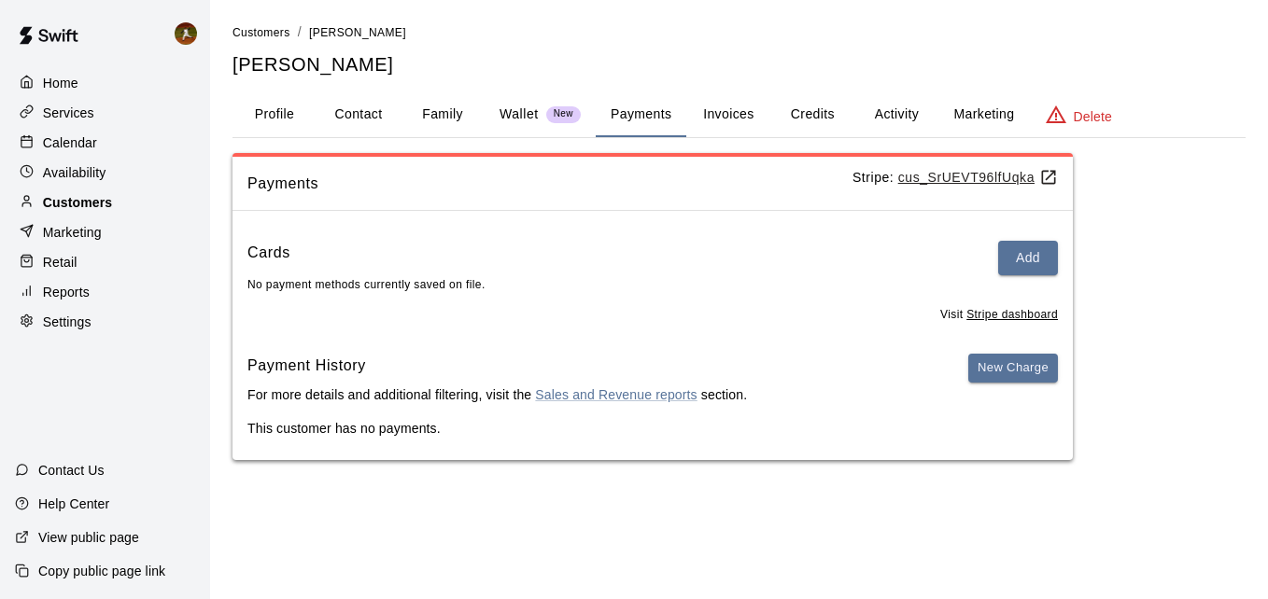
click at [68, 203] on p "Customers" at bounding box center [77, 202] width 69 height 19
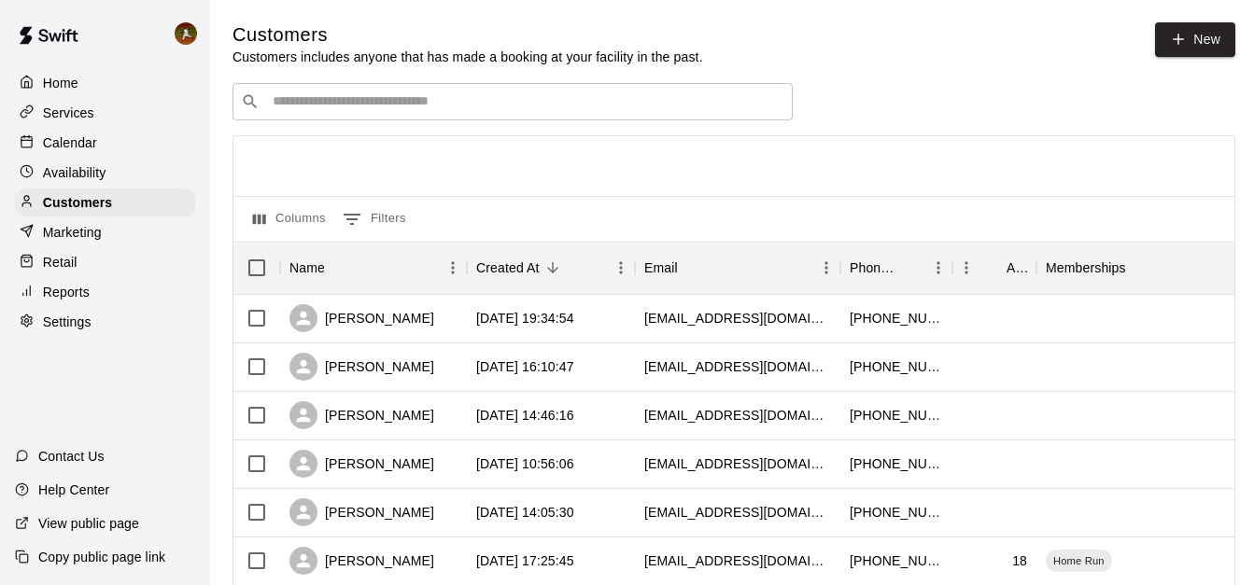
click at [344, 94] on input "Search customers by name or email" at bounding box center [525, 101] width 517 height 19
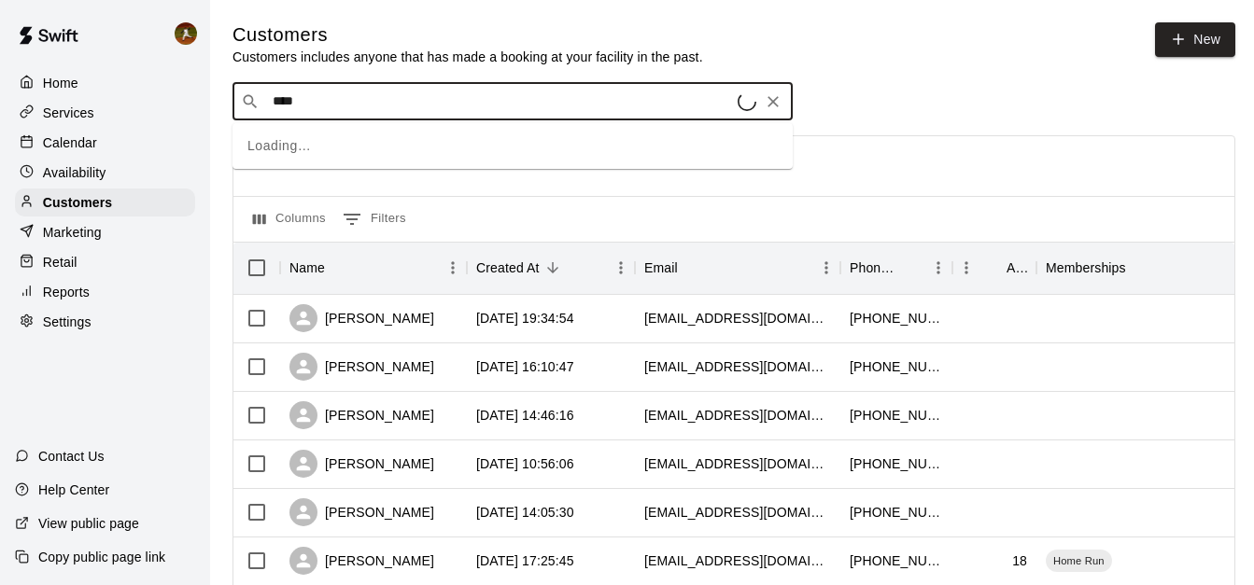
type input "****"
click at [52, 72] on div "Home" at bounding box center [105, 83] width 180 height 28
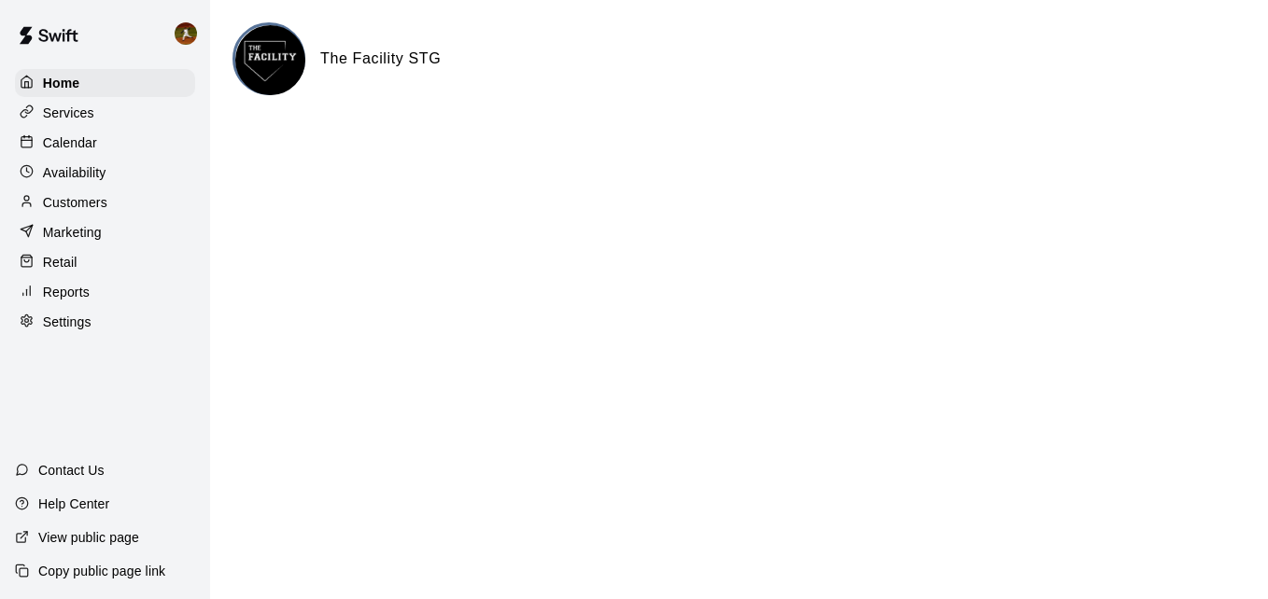
click at [60, 135] on p "Calendar" at bounding box center [70, 142] width 54 height 19
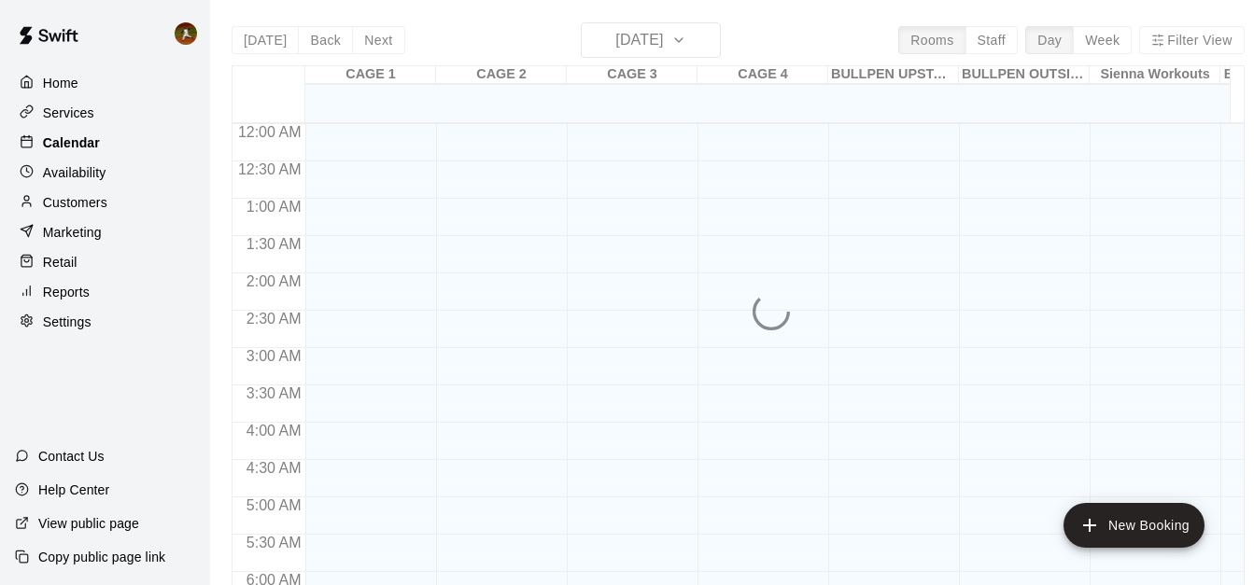
scroll to position [942, 0]
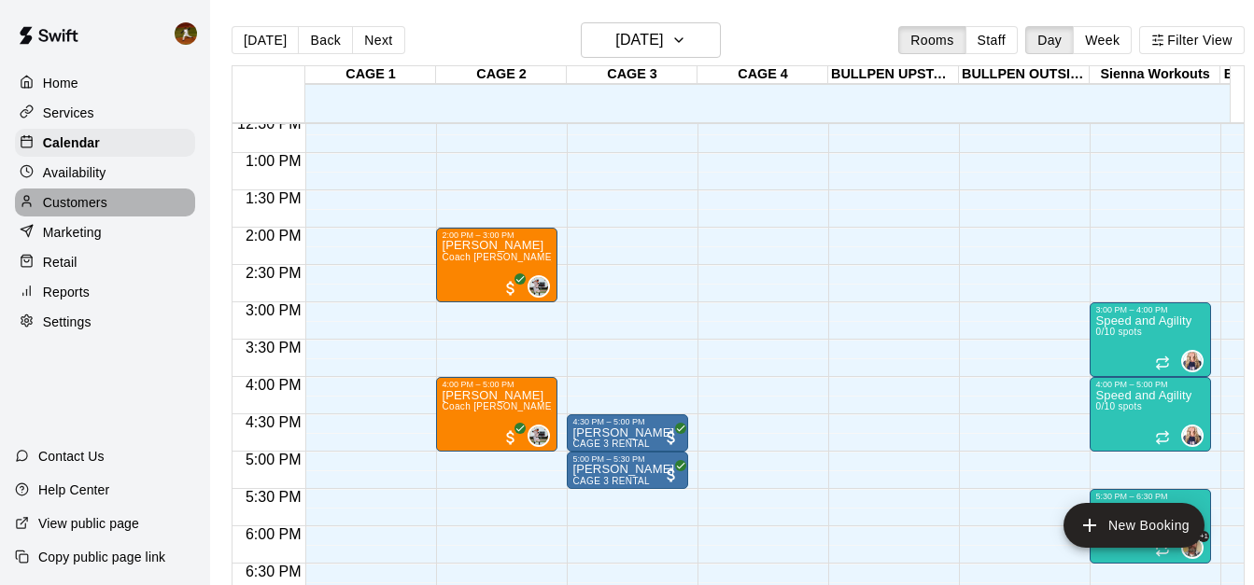
click at [65, 207] on p "Customers" at bounding box center [75, 202] width 64 height 19
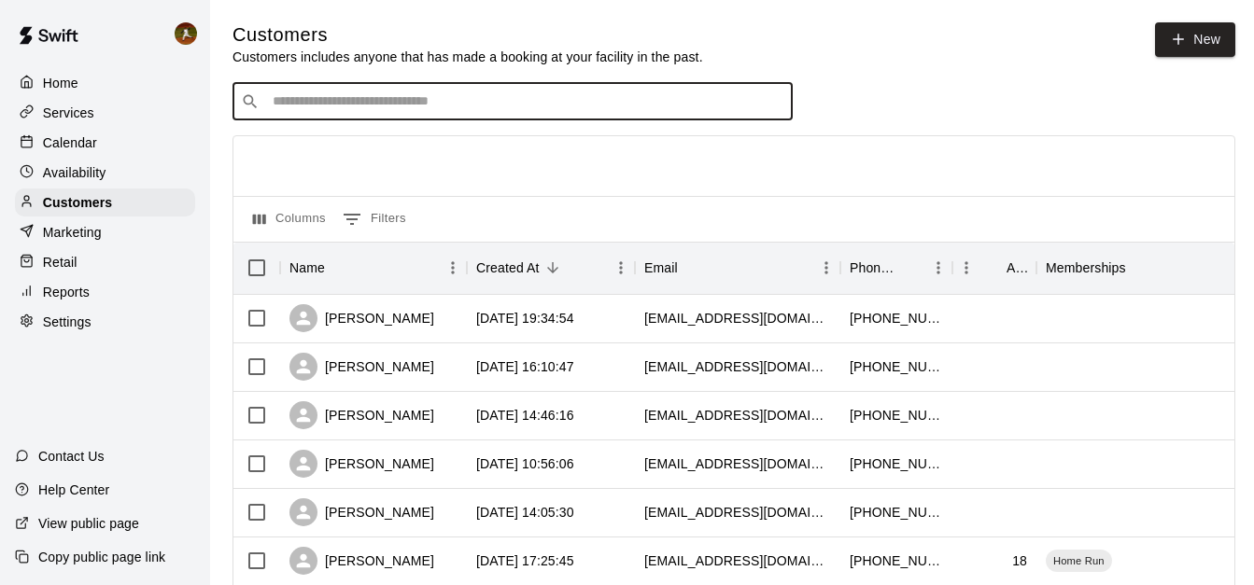
click at [475, 100] on input "Search customers by name or email" at bounding box center [525, 101] width 517 height 19
type input "******"
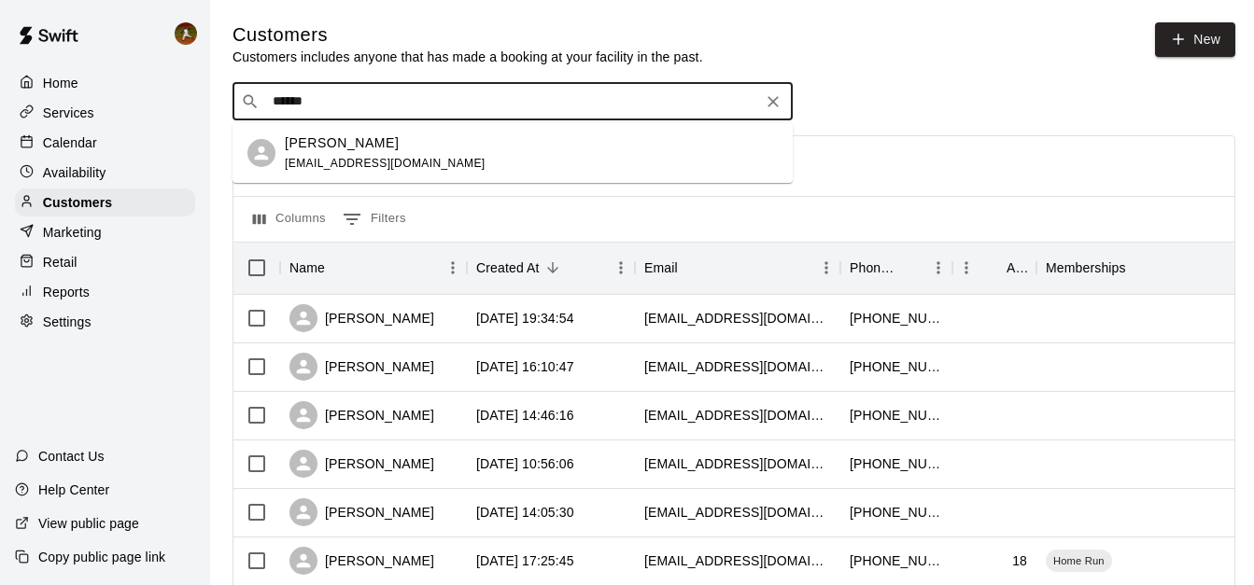
click at [379, 110] on input "******" at bounding box center [511, 101] width 489 height 19
click at [368, 151] on div "[PERSON_NAME]" at bounding box center [385, 143] width 201 height 20
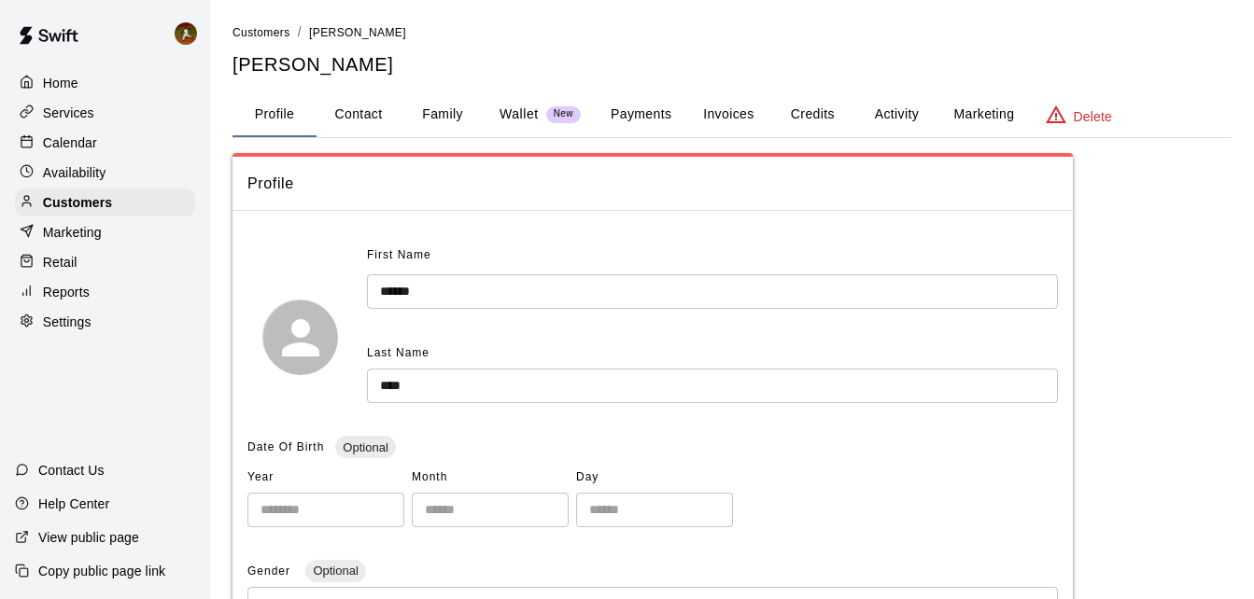
click at [846, 111] on button "Credits" at bounding box center [812, 114] width 84 height 45
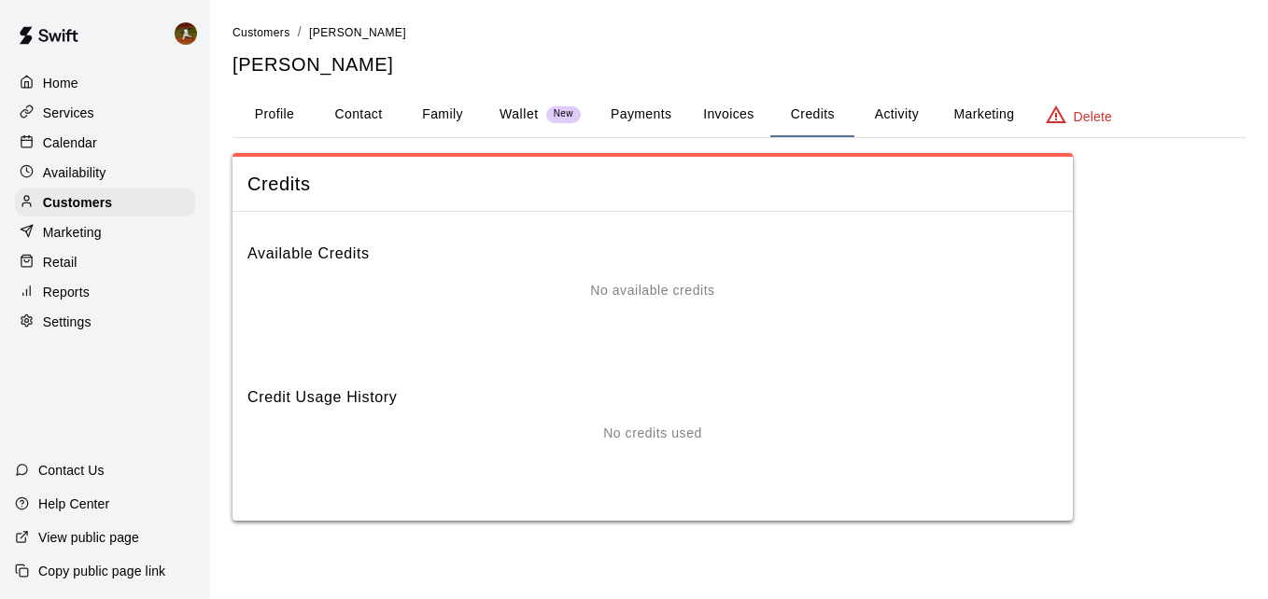
click at [903, 116] on button "Activity" at bounding box center [896, 114] width 84 height 45
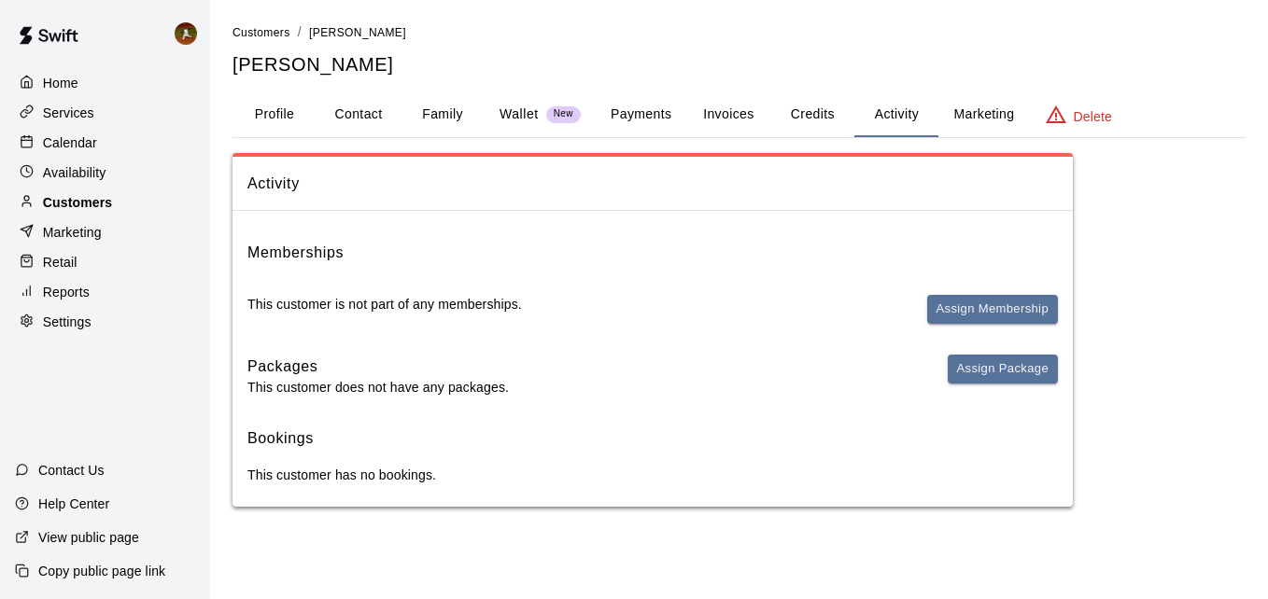
click at [74, 206] on p "Customers" at bounding box center [77, 202] width 69 height 19
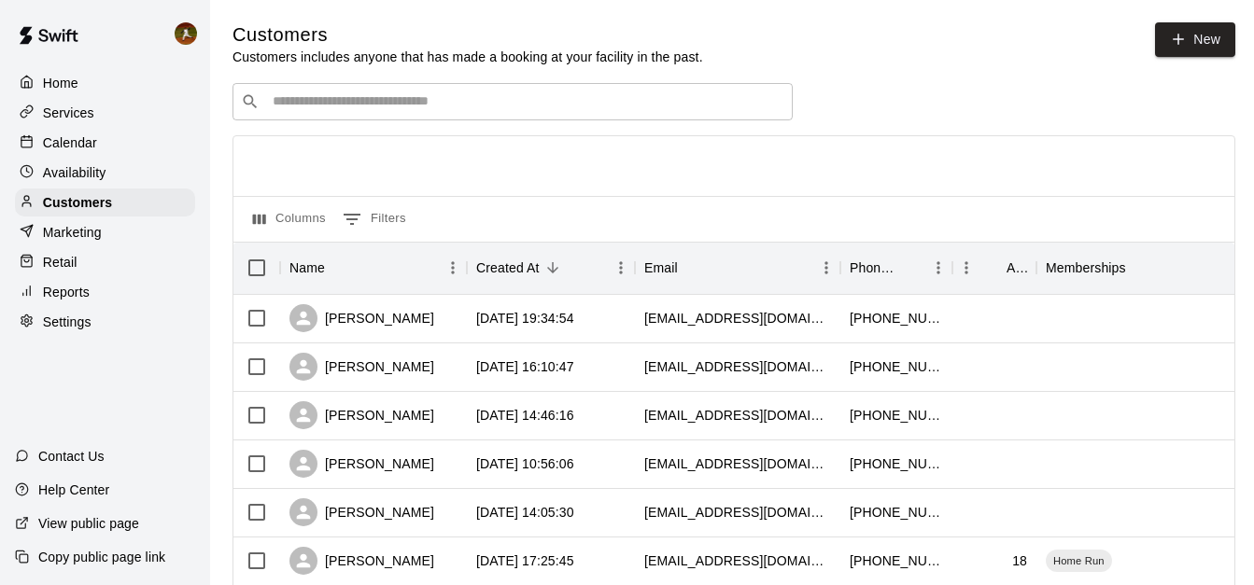
click at [50, 88] on p "Home" at bounding box center [60, 83] width 35 height 19
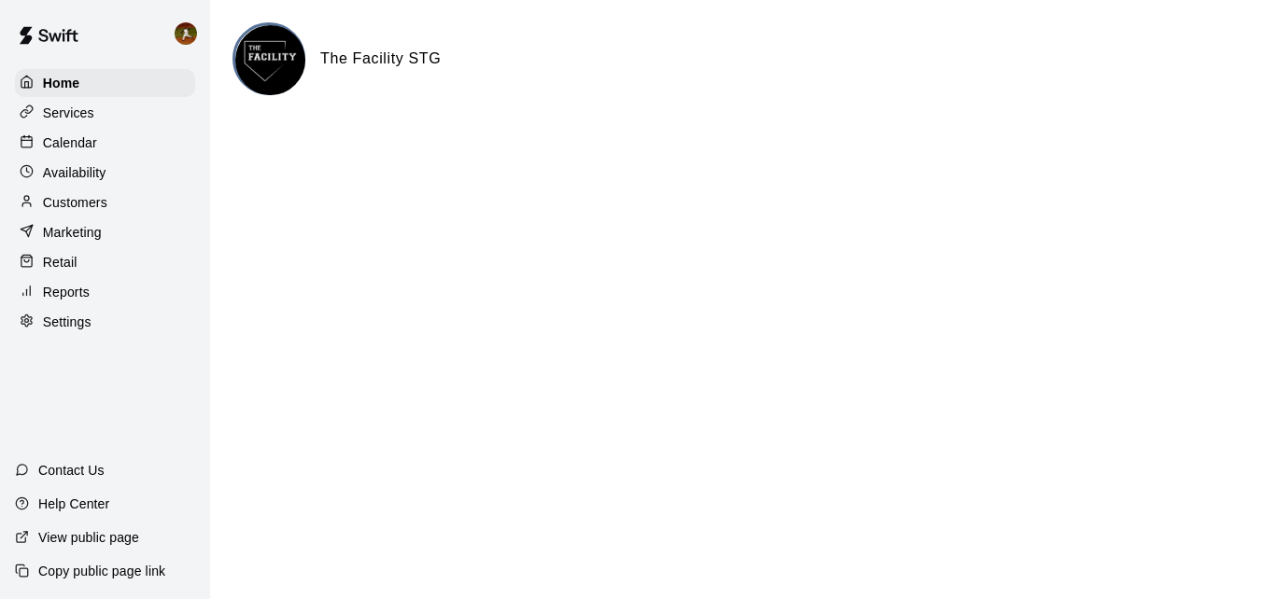
click at [75, 146] on p "Calendar" at bounding box center [70, 142] width 54 height 19
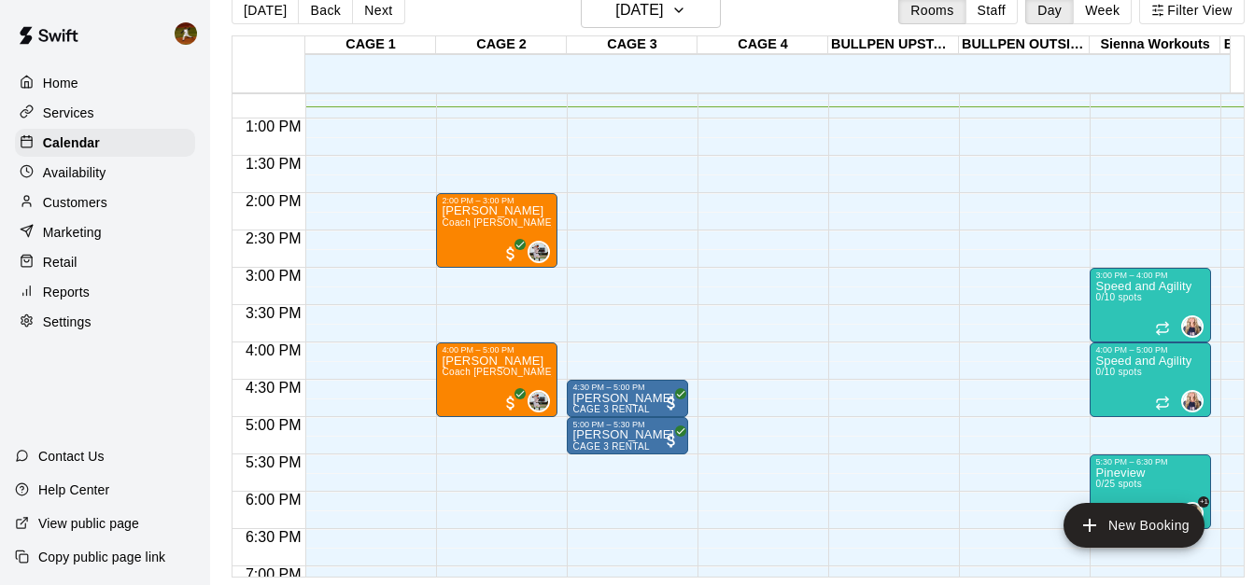
scroll to position [938, 0]
